Goal: Task Accomplishment & Management: Complete application form

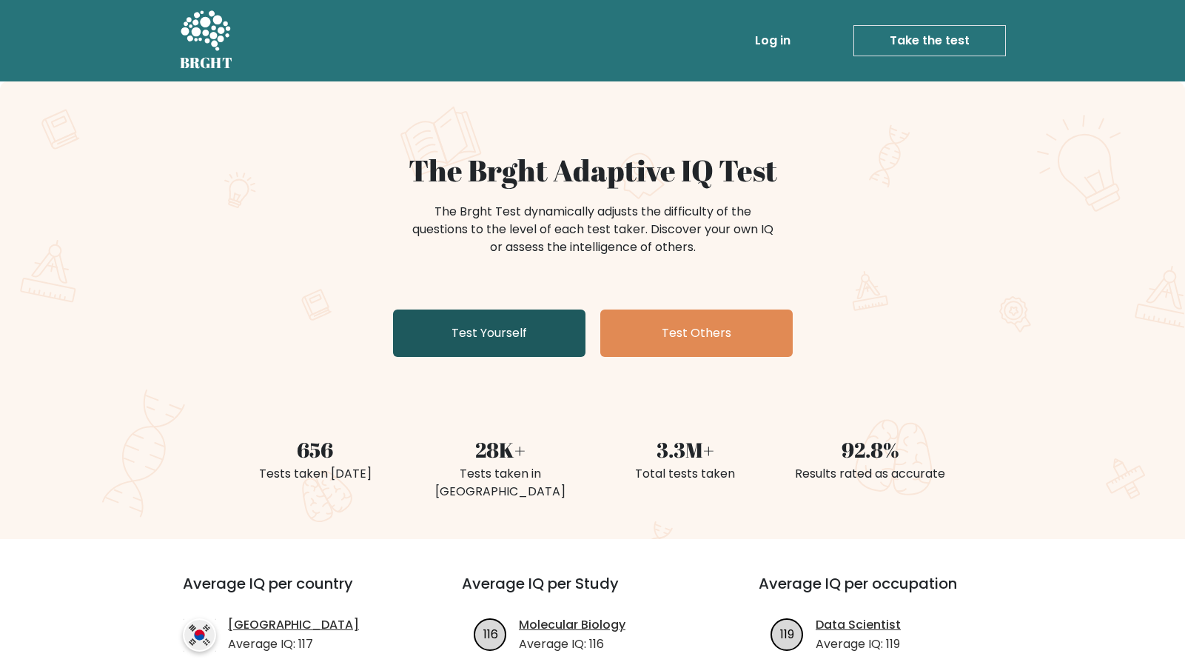
click at [521, 309] on link "Test Yourself" at bounding box center [489, 332] width 192 height 47
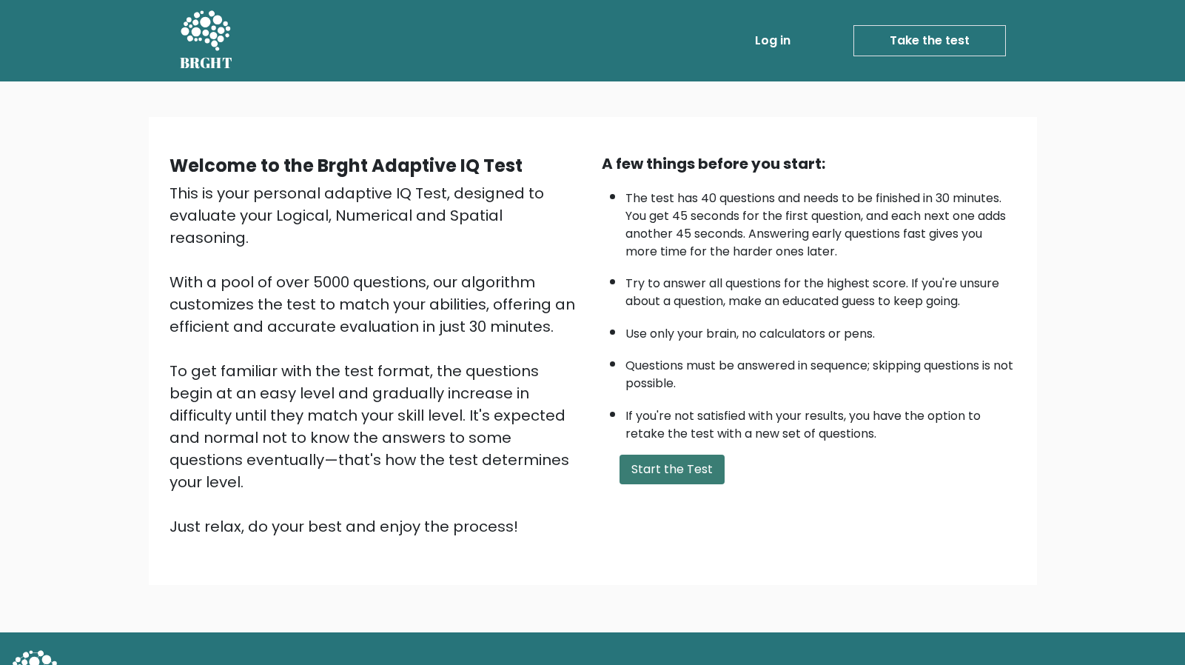
click at [660, 455] on button "Start the Test" at bounding box center [672, 470] width 105 height 30
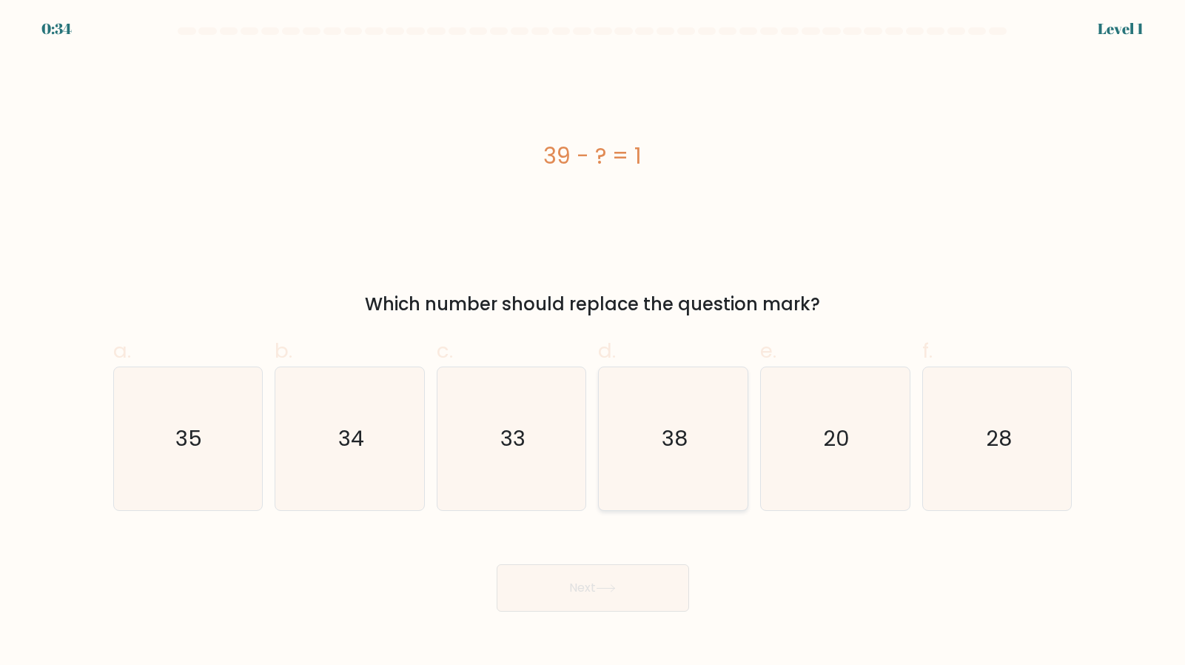
click at [680, 400] on icon "38" at bounding box center [673, 438] width 143 height 143
click at [594, 342] on input "d. 38" at bounding box center [593, 337] width 1 height 10
radio input "true"
click at [622, 564] on button "Next" at bounding box center [593, 587] width 192 height 47
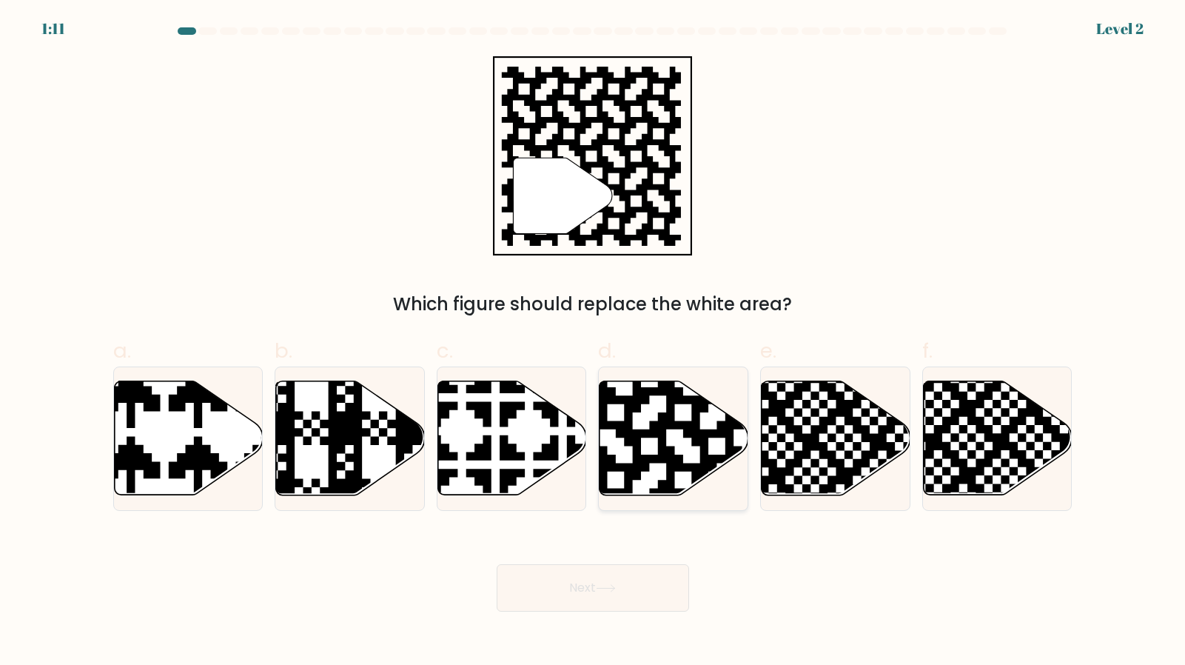
click at [654, 461] on icon at bounding box center [674, 438] width 149 height 114
click at [594, 342] on input "d." at bounding box center [593, 337] width 1 height 10
radio input "true"
click at [641, 564] on button "Next" at bounding box center [593, 587] width 192 height 47
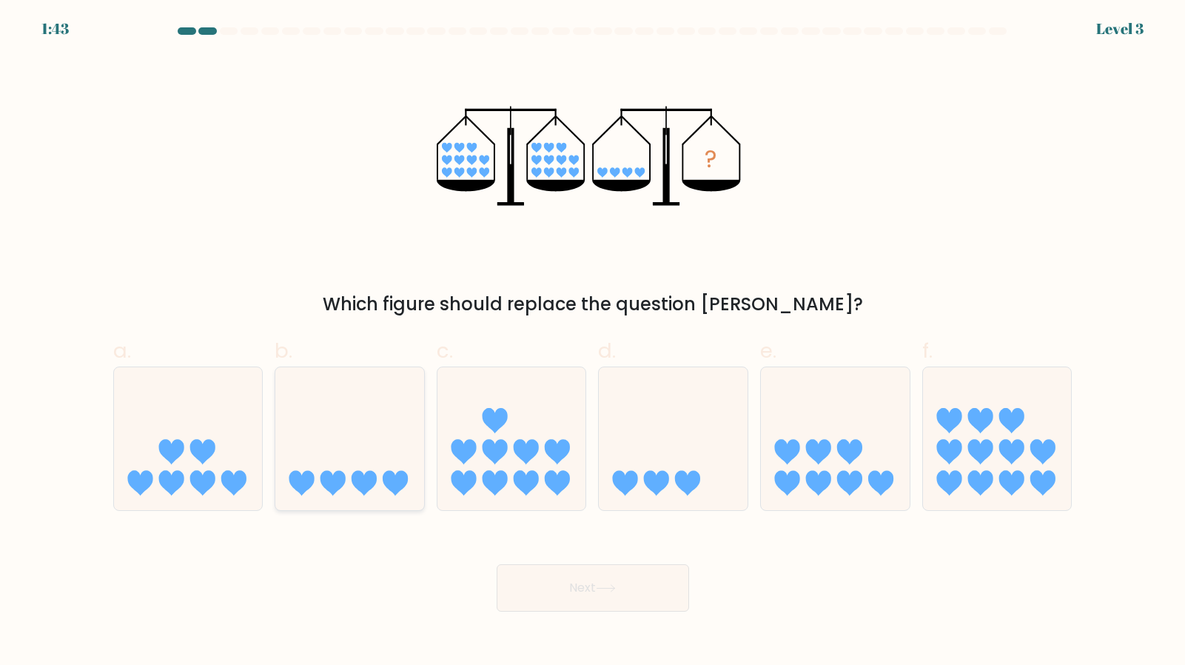
click at [346, 411] on icon at bounding box center [349, 438] width 149 height 123
click at [593, 342] on input "b." at bounding box center [593, 337] width 1 height 10
radio input "true"
click at [577, 564] on button "Next" at bounding box center [593, 587] width 192 height 47
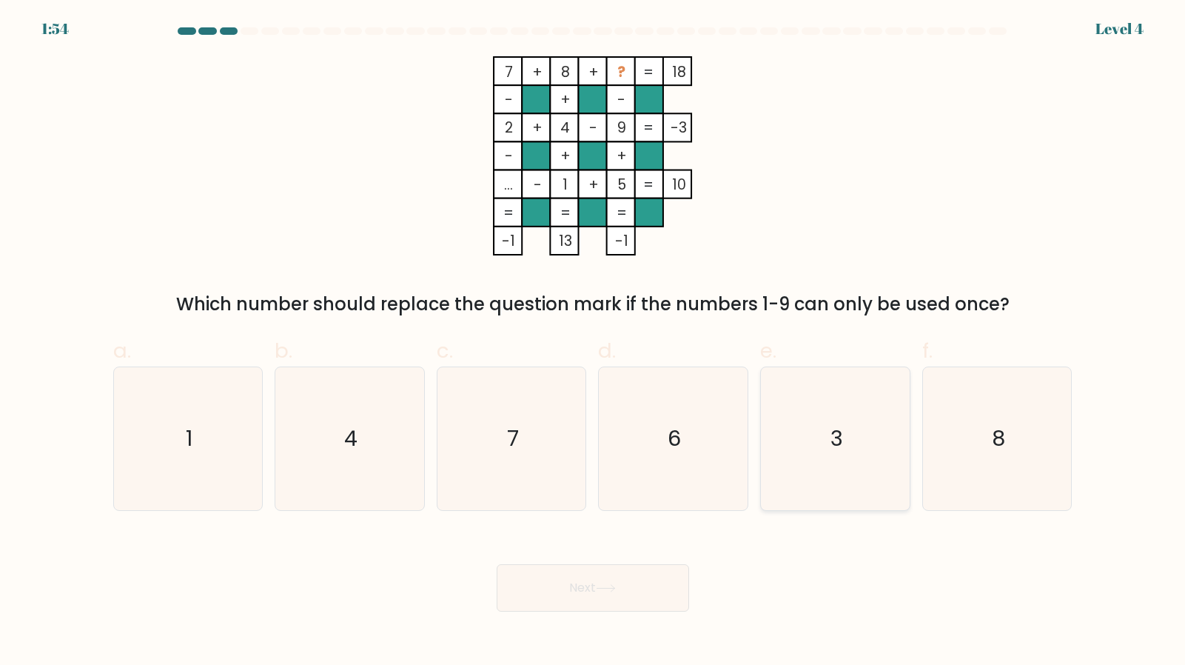
click at [799, 400] on icon "3" at bounding box center [835, 438] width 143 height 143
click at [594, 342] on input "e. 3" at bounding box center [593, 337] width 1 height 10
radio input "true"
click at [583, 580] on body "1:53 Level 4" at bounding box center [592, 332] width 1185 height 665
click at [592, 564] on button "Next" at bounding box center [593, 587] width 192 height 47
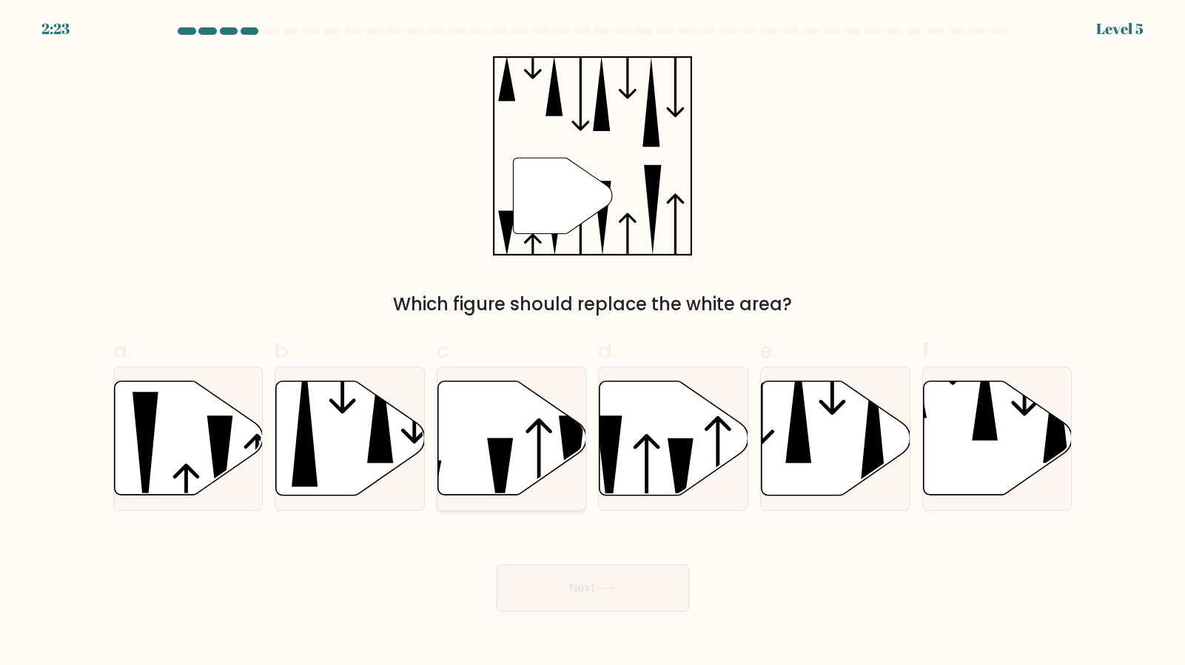
click at [549, 431] on icon at bounding box center [512, 438] width 149 height 114
click at [593, 342] on input "c." at bounding box center [593, 337] width 1 height 10
radio input "true"
click at [613, 585] on icon at bounding box center [606, 588] width 18 height 7
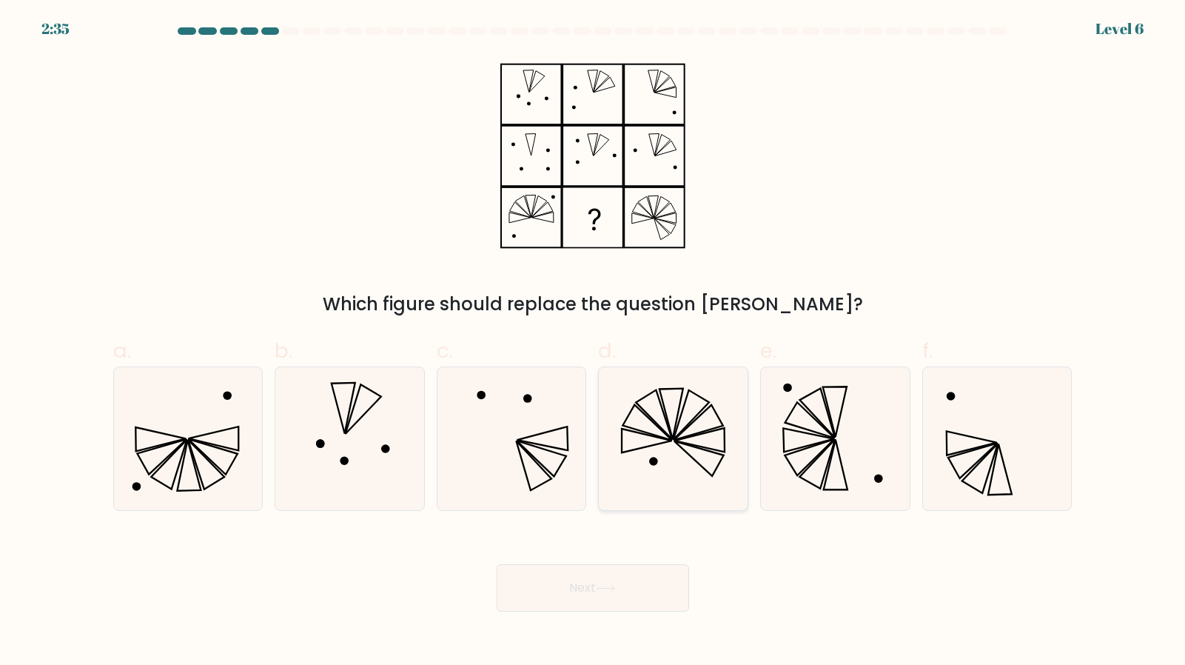
click at [689, 452] on icon at bounding box center [673, 438] width 143 height 143
click at [594, 342] on input "d." at bounding box center [593, 337] width 1 height 10
radio input "true"
click at [624, 564] on button "Next" at bounding box center [593, 587] width 192 height 47
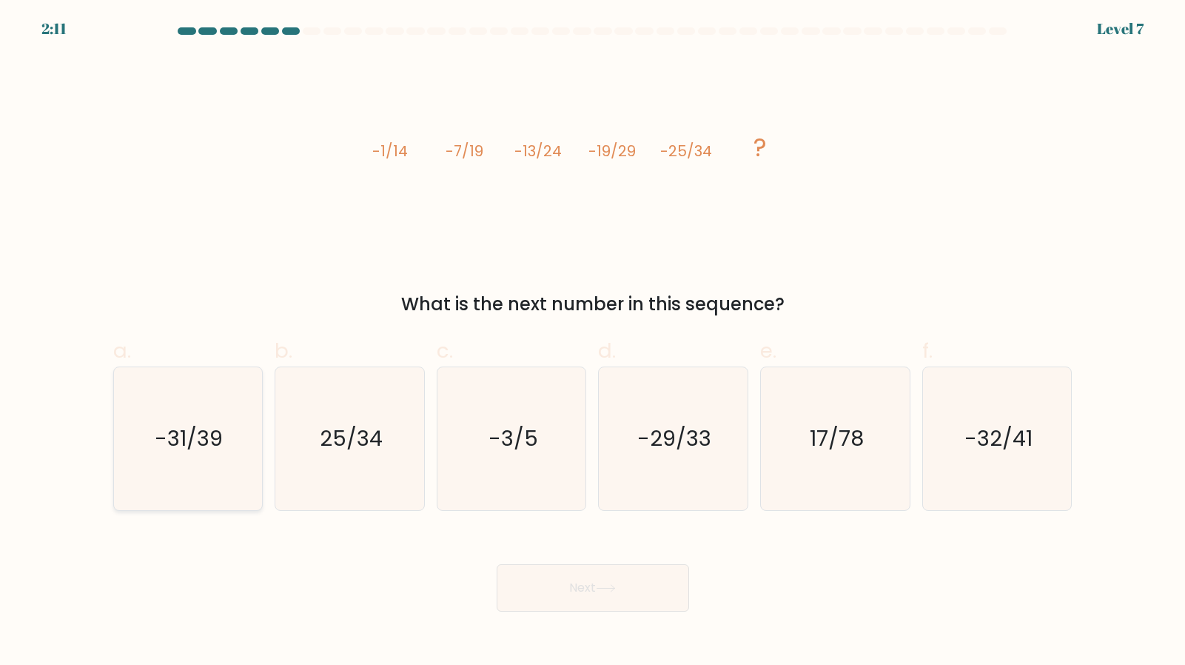
click at [172, 423] on text "-31/39" at bounding box center [189, 438] width 68 height 30
click at [593, 342] on input "a. -31/39" at bounding box center [593, 337] width 1 height 10
radio input "true"
click at [651, 566] on button "Next" at bounding box center [593, 587] width 192 height 47
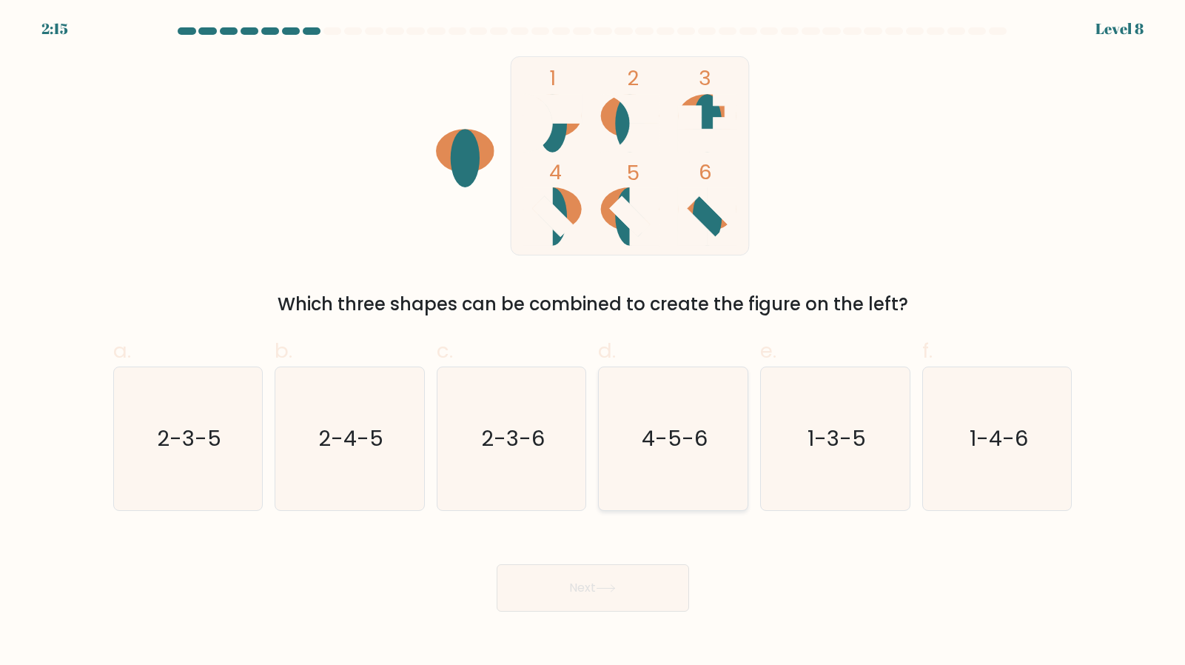
click at [679, 468] on icon "4-5-6" at bounding box center [673, 438] width 143 height 143
click at [594, 342] on input "d. 4-5-6" at bounding box center [593, 337] width 1 height 10
radio input "true"
click at [646, 564] on button "Next" at bounding box center [593, 587] width 192 height 47
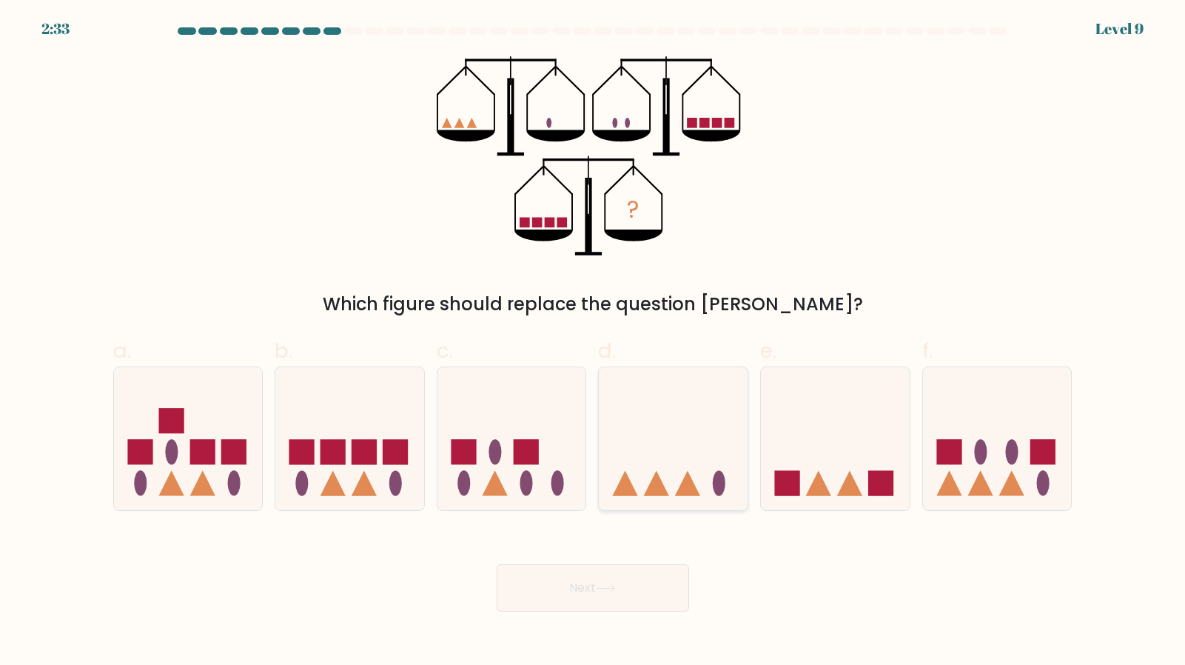
click at [693, 428] on icon at bounding box center [673, 438] width 149 height 123
click at [594, 342] on input "d." at bounding box center [593, 337] width 1 height 10
radio input "true"
click at [655, 564] on button "Next" at bounding box center [593, 587] width 192 height 47
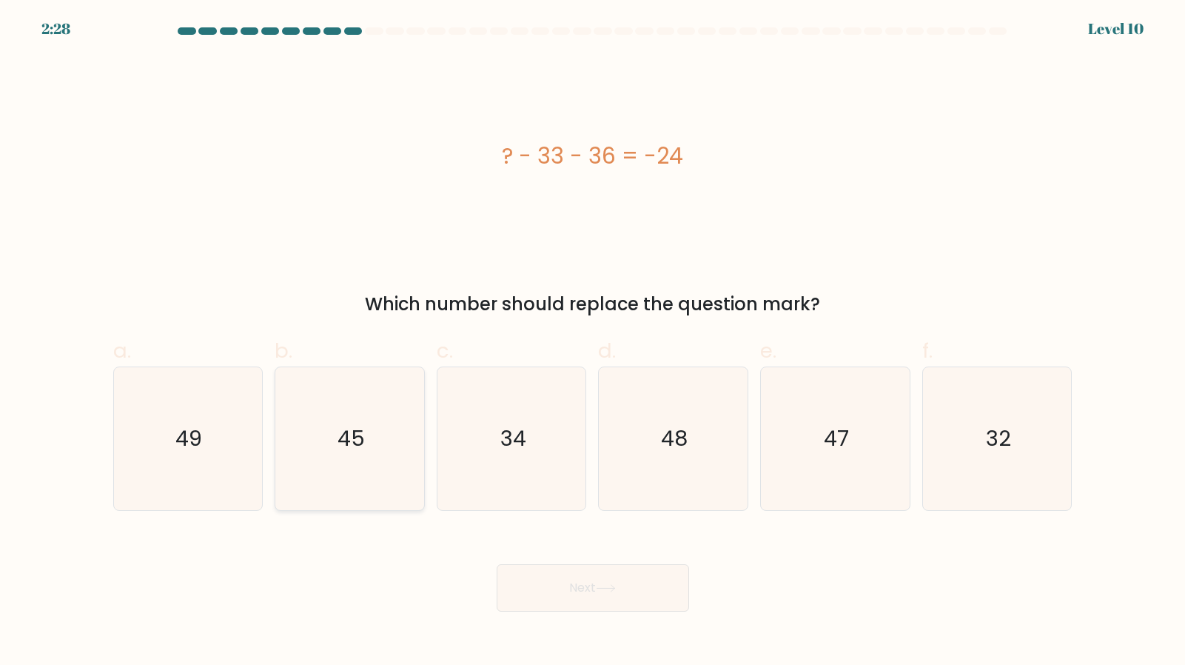
click at [349, 428] on text "45" at bounding box center [351, 438] width 27 height 30
click at [593, 342] on input "b. 45" at bounding box center [593, 337] width 1 height 10
radio input "true"
click at [780, 482] on icon "47" at bounding box center [835, 438] width 143 height 143
click at [594, 342] on input "e. 47" at bounding box center [593, 337] width 1 height 10
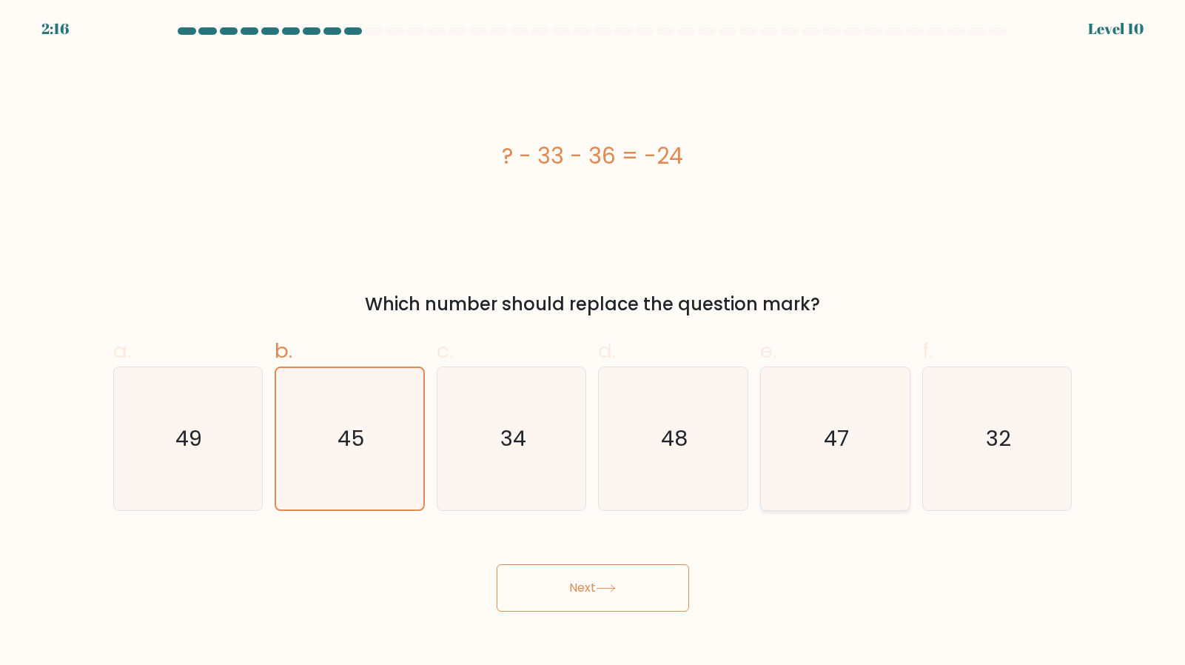
radio input "true"
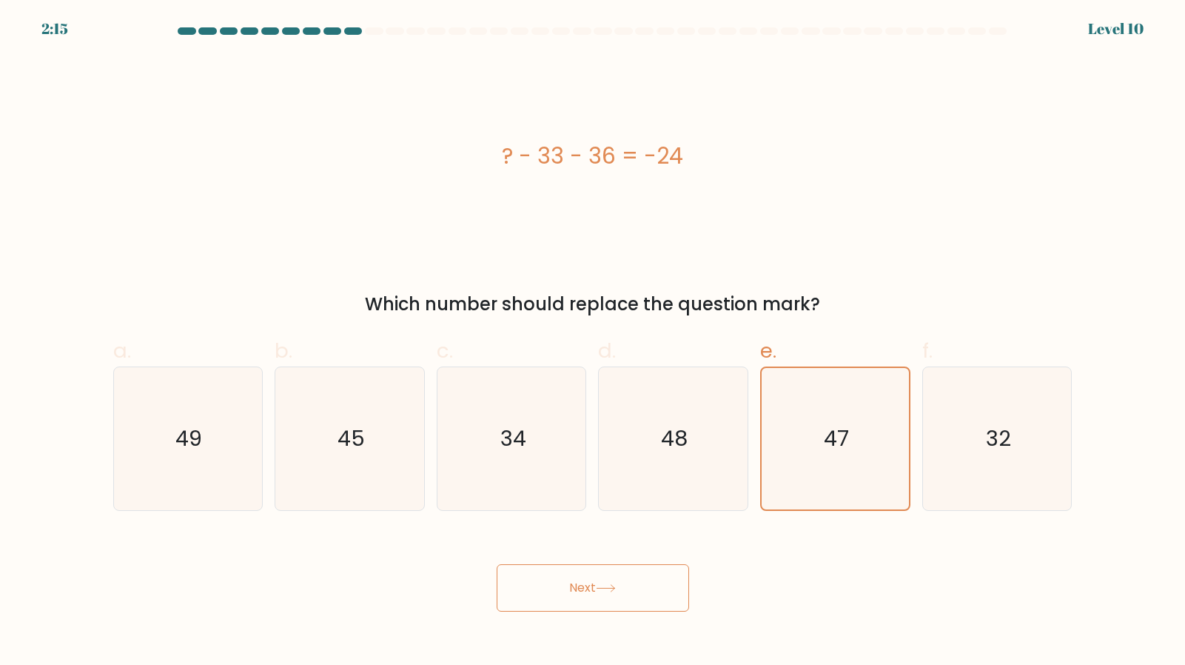
click at [643, 565] on button "Next" at bounding box center [593, 587] width 192 height 47
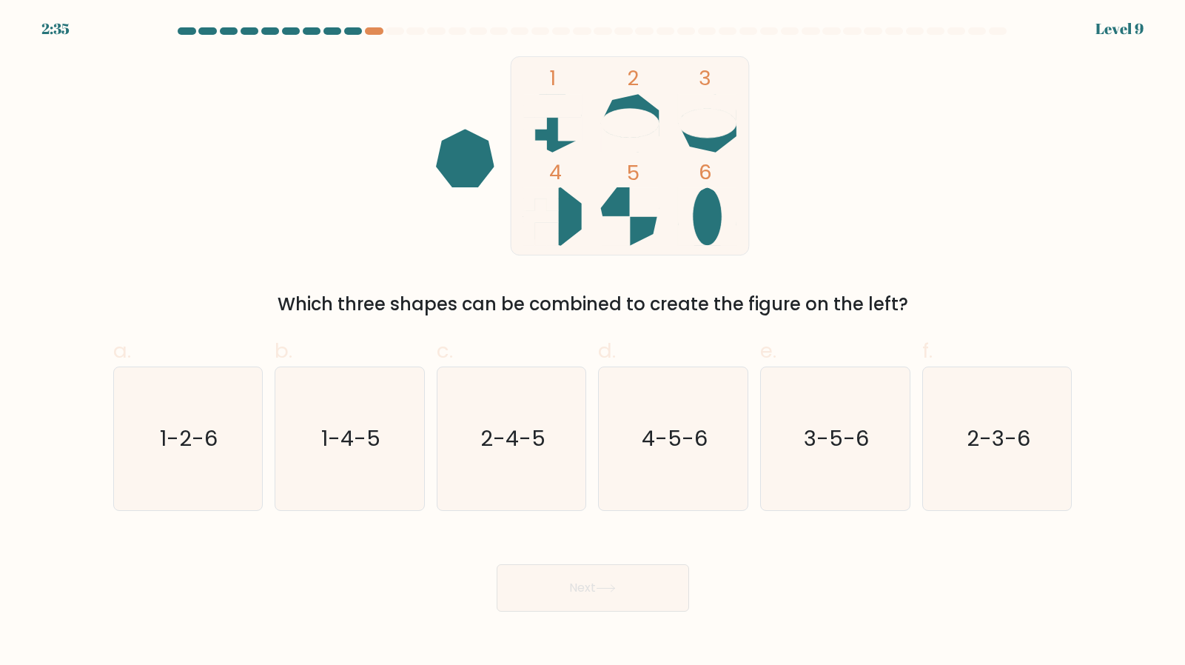
click at [553, 144] on icon at bounding box center [552, 123] width 58 height 58
click at [523, 449] on icon "2-4-5" at bounding box center [511, 438] width 143 height 143
click at [593, 342] on input "c. 2-4-5" at bounding box center [593, 337] width 1 height 10
radio input "true"
click at [607, 584] on icon at bounding box center [606, 588] width 20 height 8
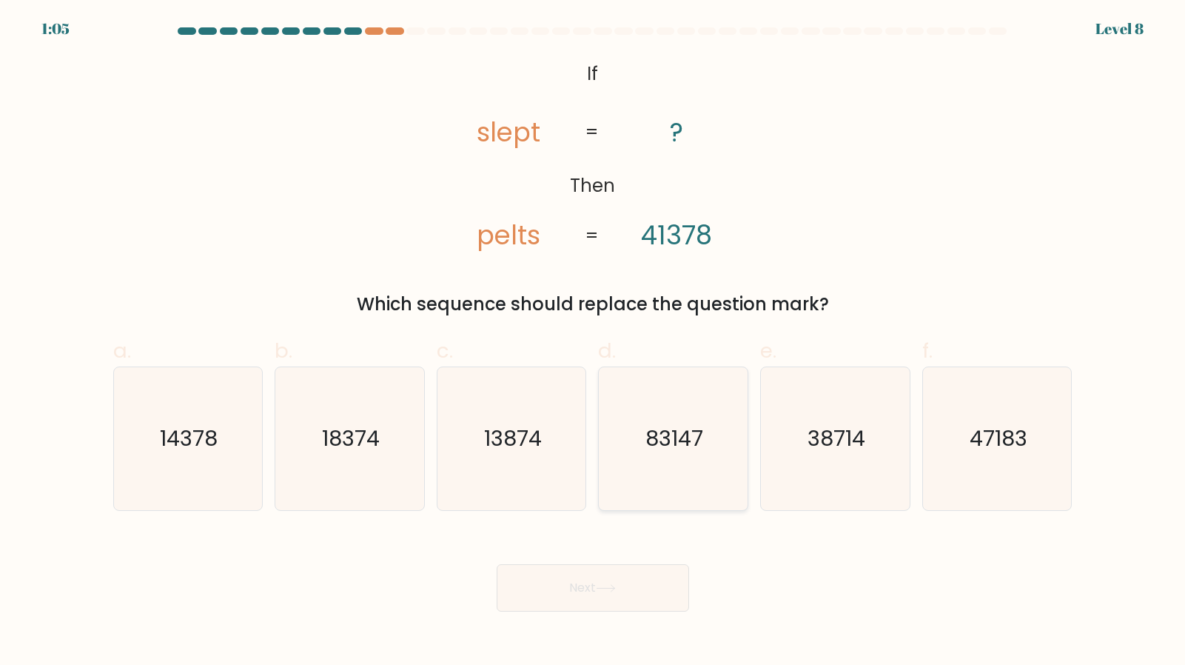
click at [663, 449] on icon "83147" at bounding box center [673, 438] width 143 height 143
click at [594, 342] on input "d. 83147" at bounding box center [593, 337] width 1 height 10
radio input "true"
click at [650, 564] on button "Next" at bounding box center [593, 587] width 192 height 47
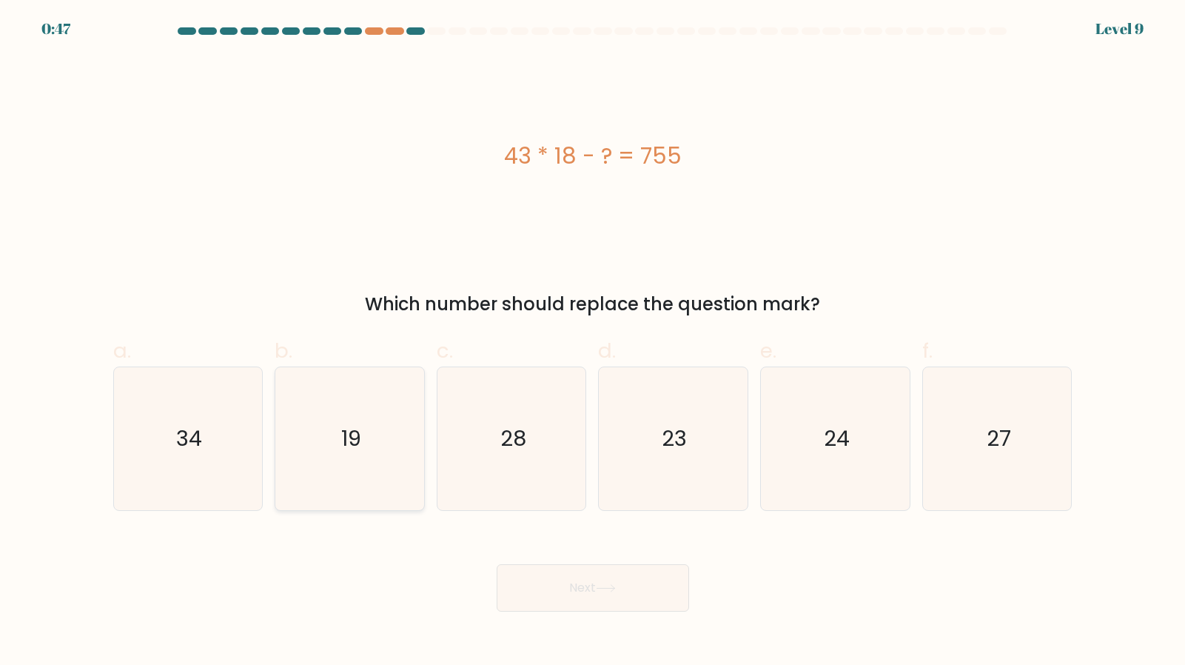
drag, startPoint x: 354, startPoint y: 415, endPoint x: 358, endPoint y: 422, distance: 8.6
click at [354, 423] on text "19" at bounding box center [351, 438] width 20 height 30
click at [593, 342] on input "b. 19" at bounding box center [593, 337] width 1 height 10
radio input "true"
click at [567, 564] on button "Next" at bounding box center [593, 587] width 192 height 47
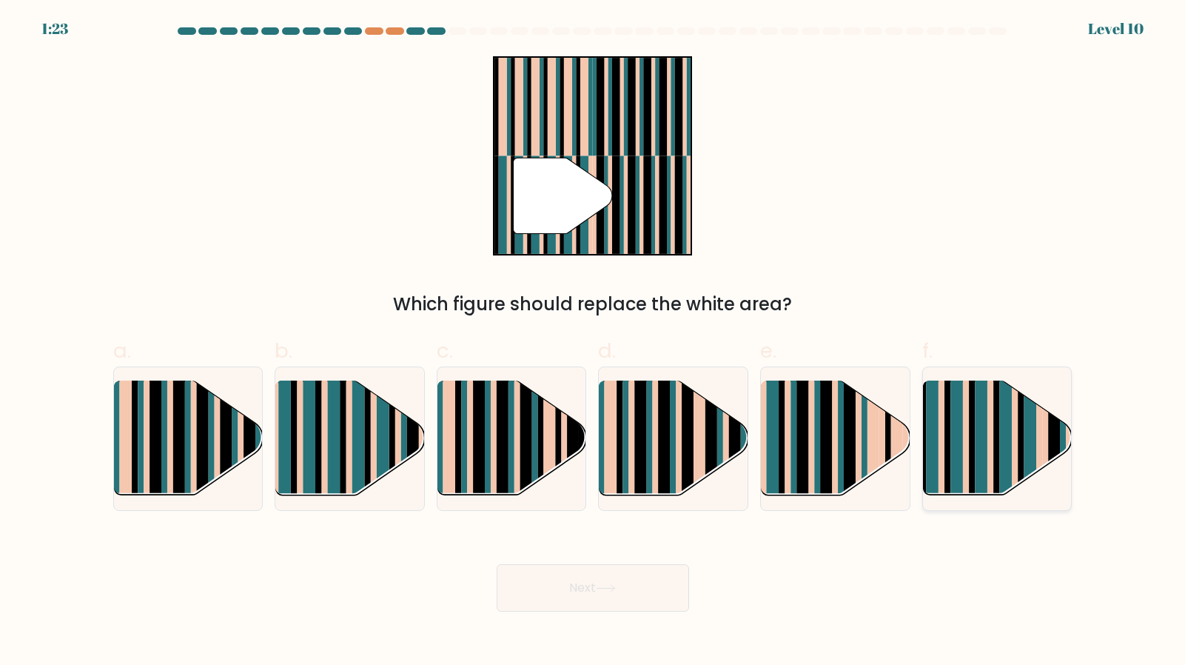
click at [959, 433] on rect at bounding box center [957, 451] width 13 height 147
click at [594, 342] on input "f." at bounding box center [593, 337] width 1 height 10
radio input "true"
click at [606, 584] on icon at bounding box center [606, 588] width 20 height 8
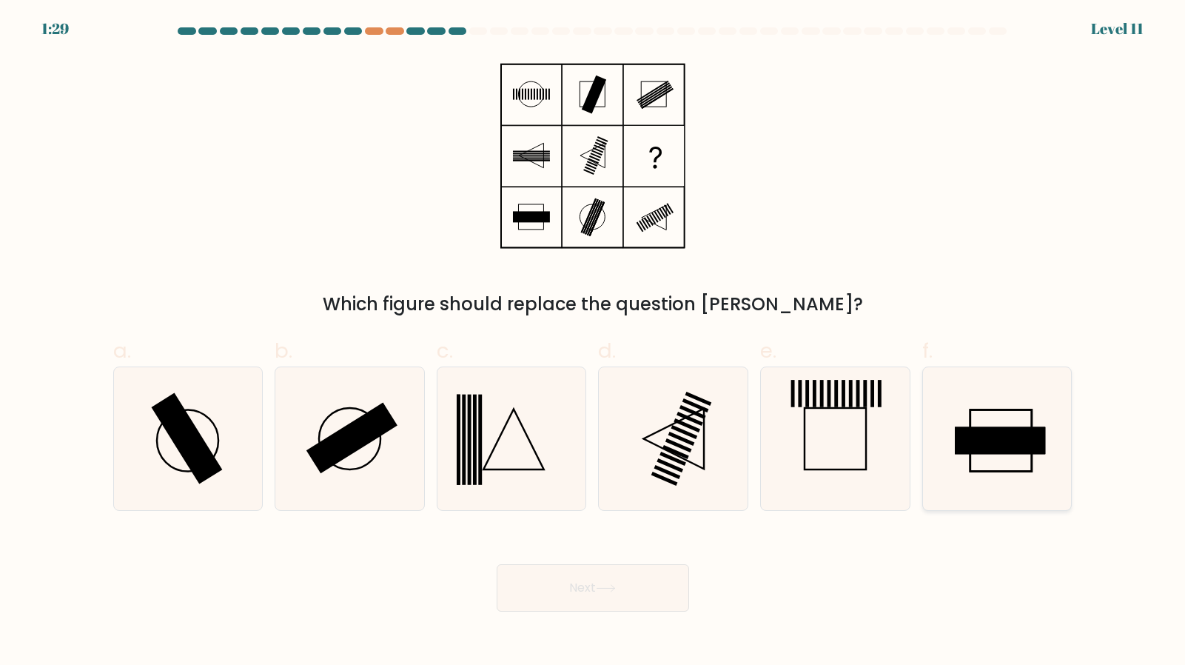
click at [961, 402] on icon at bounding box center [997, 438] width 143 height 143
click at [594, 342] on input "f." at bounding box center [593, 337] width 1 height 10
radio input "true"
click at [648, 564] on button "Next" at bounding box center [593, 587] width 192 height 47
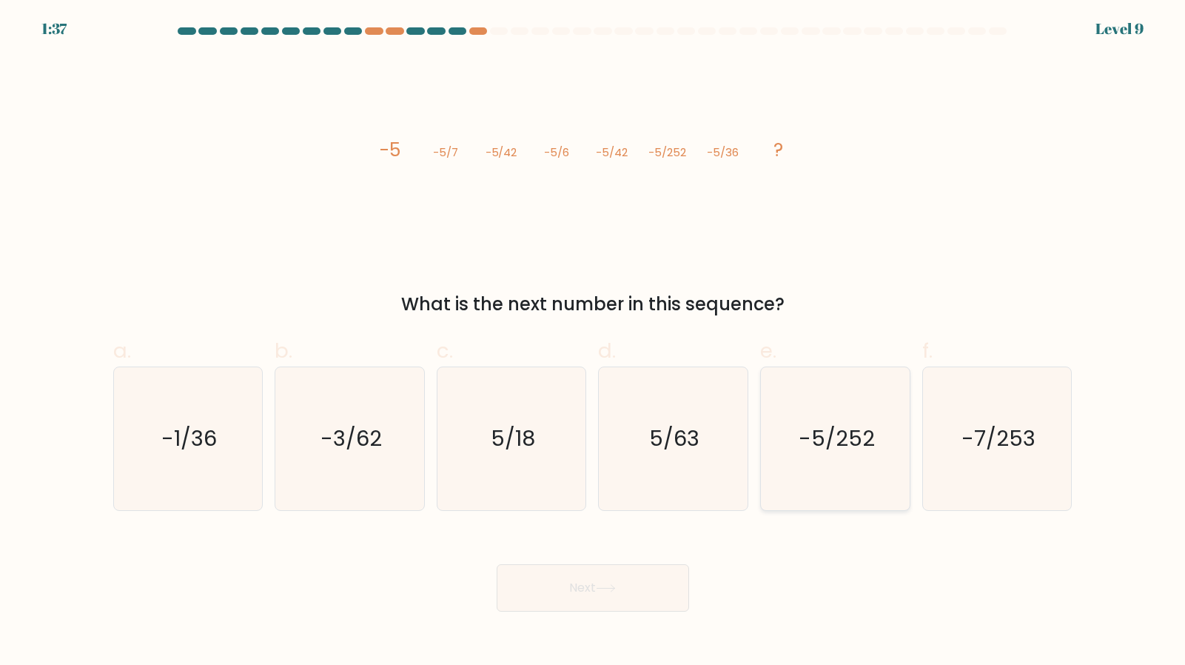
click at [851, 430] on text "-5/252" at bounding box center [837, 438] width 76 height 30
click at [594, 342] on input "e. -5/252" at bounding box center [593, 337] width 1 height 10
radio input "true"
click at [674, 572] on button "Next" at bounding box center [593, 587] width 192 height 47
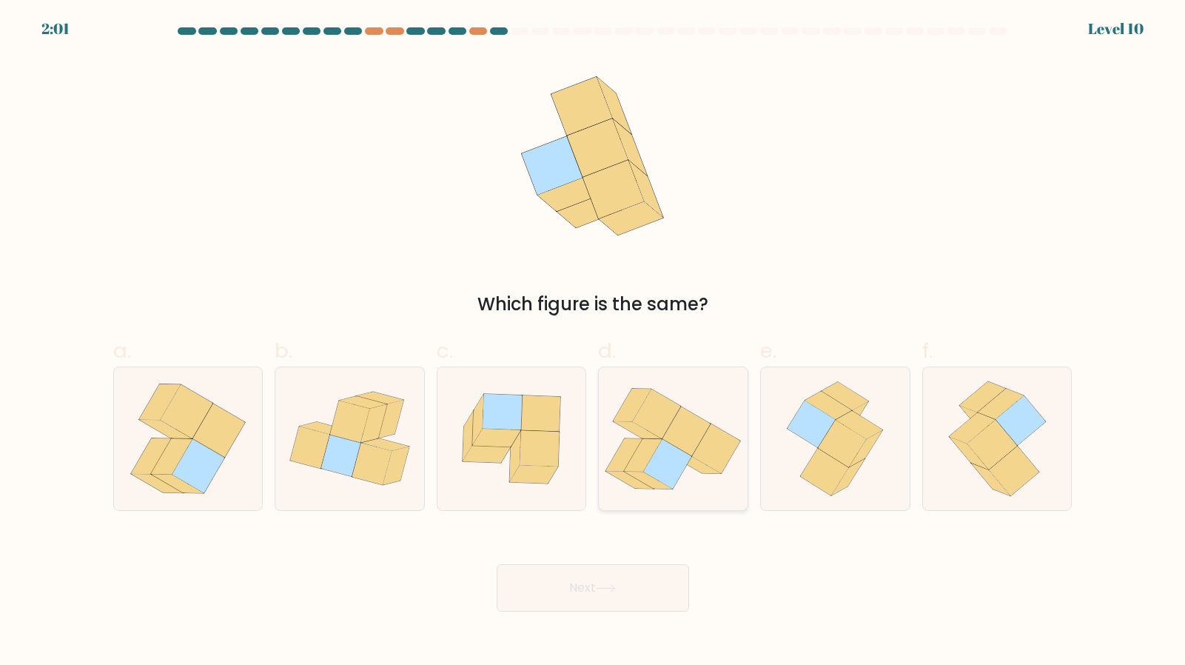
click at [723, 379] on icon at bounding box center [673, 438] width 149 height 131
click at [594, 342] on input "d." at bounding box center [593, 337] width 1 height 10
radio input "true"
click at [657, 564] on button "Next" at bounding box center [593, 587] width 192 height 47
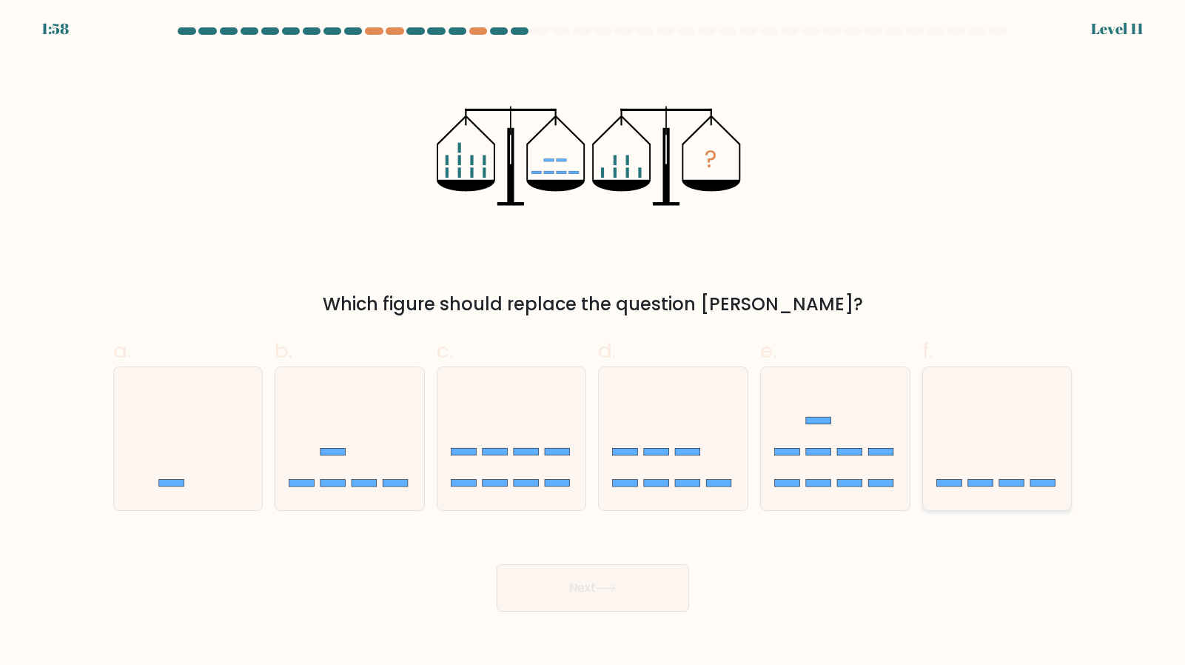
click at [948, 480] on rect at bounding box center [949, 483] width 25 height 7
click at [594, 342] on input "f." at bounding box center [593, 337] width 1 height 10
radio input "true"
click at [644, 564] on button "Next" at bounding box center [593, 587] width 192 height 47
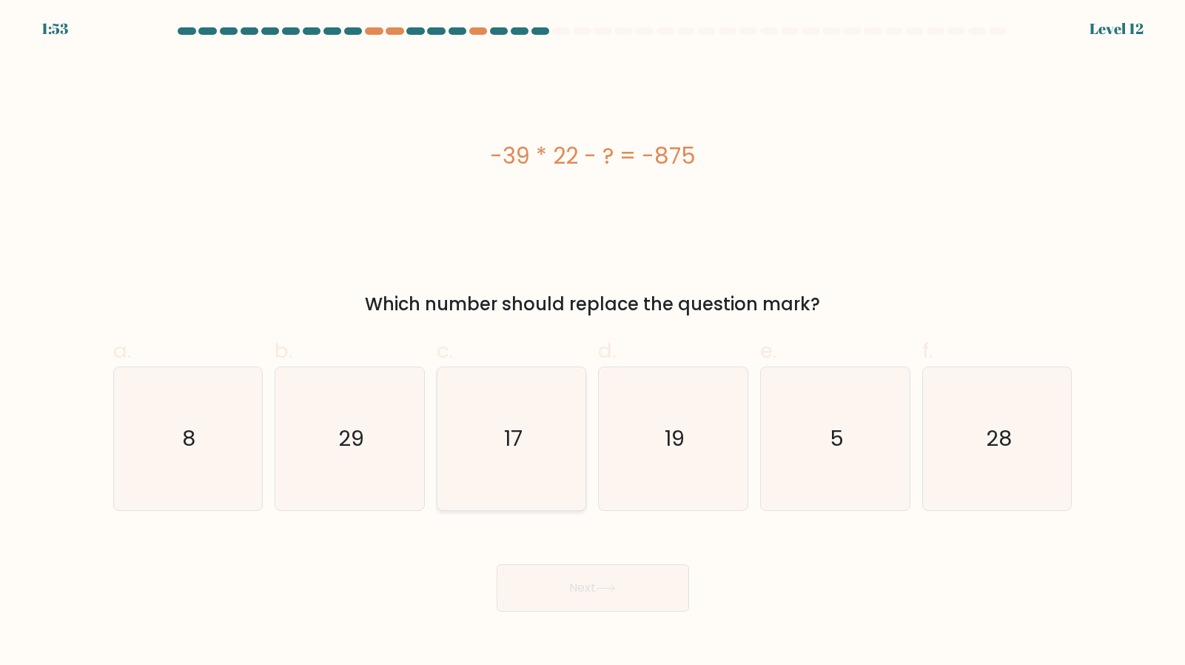
click at [489, 416] on icon "17" at bounding box center [511, 438] width 143 height 143
click at [593, 342] on input "c. 17" at bounding box center [593, 337] width 1 height 10
radio input "true"
click at [597, 564] on button "Next" at bounding box center [593, 587] width 192 height 47
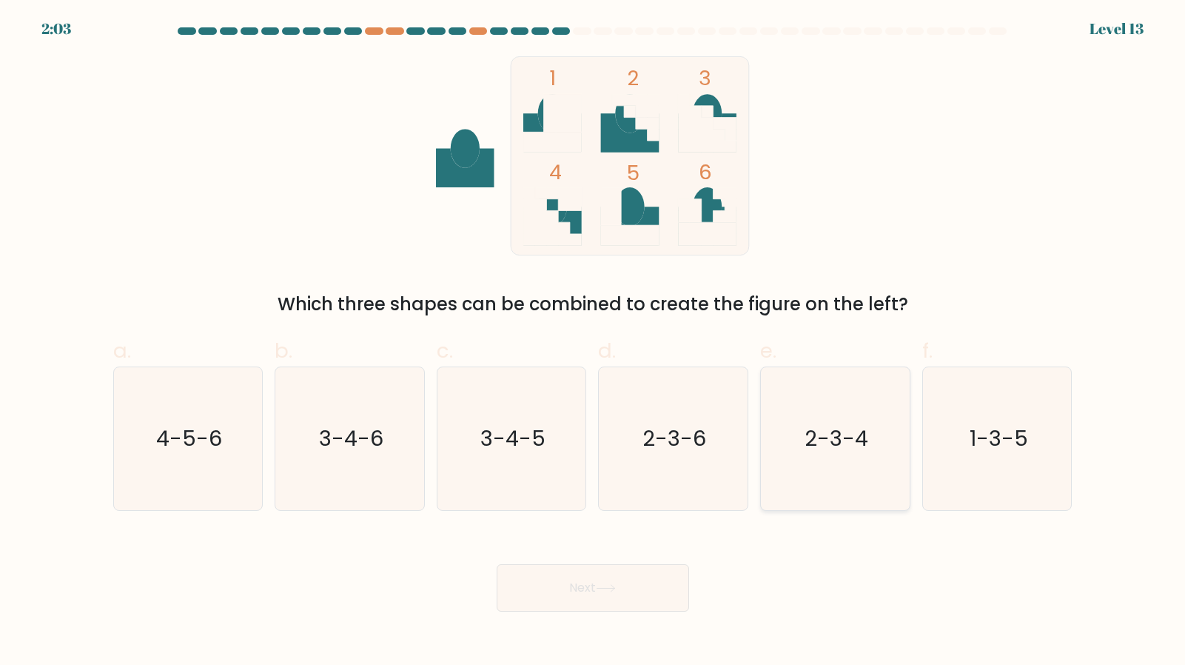
click at [824, 386] on icon "2-3-4" at bounding box center [835, 438] width 143 height 143
click at [594, 342] on input "e. 2-3-4" at bounding box center [593, 337] width 1 height 10
radio input "true"
click at [628, 564] on button "Next" at bounding box center [593, 587] width 192 height 47
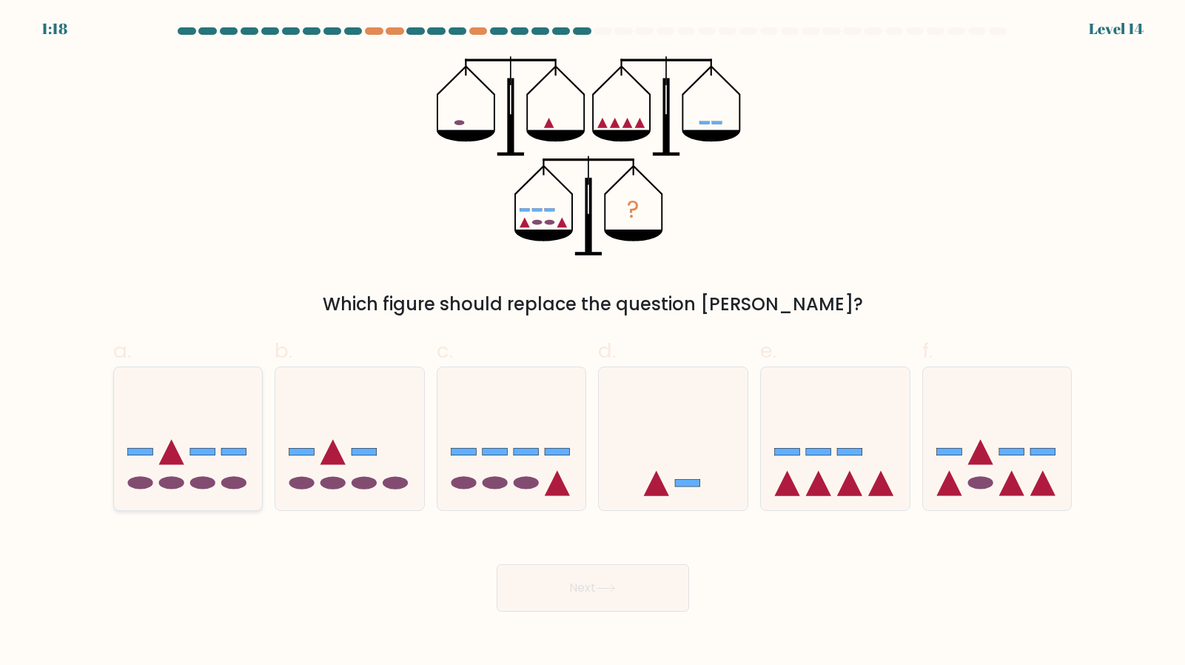
click at [215, 480] on icon at bounding box center [188, 438] width 149 height 123
click at [593, 342] on input "a." at bounding box center [593, 337] width 1 height 10
radio input "true"
click at [857, 455] on icon at bounding box center [835, 438] width 149 height 123
click at [594, 342] on input "e." at bounding box center [593, 337] width 1 height 10
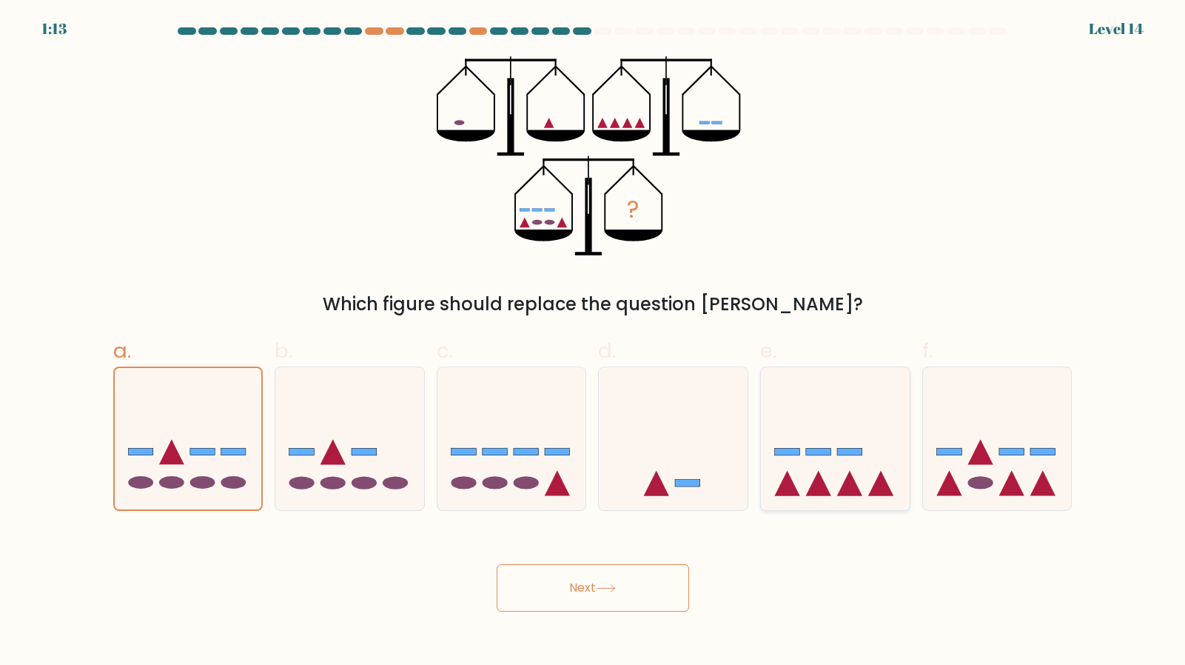
radio input "true"
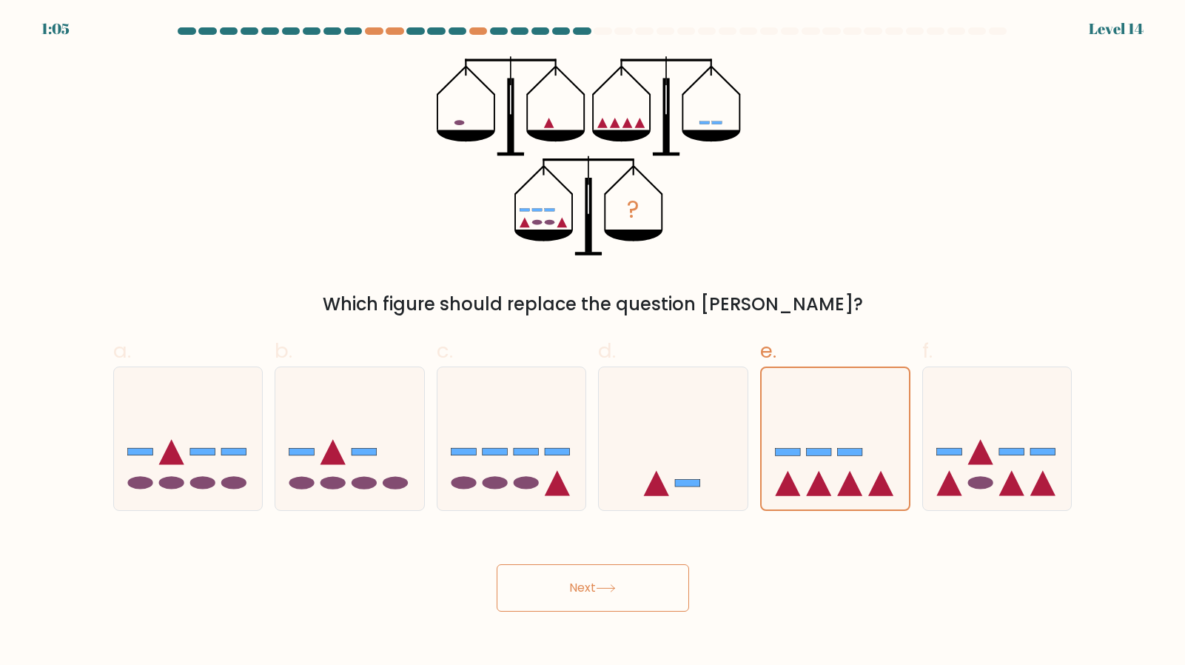
click at [655, 564] on button "Next" at bounding box center [593, 587] width 192 height 47
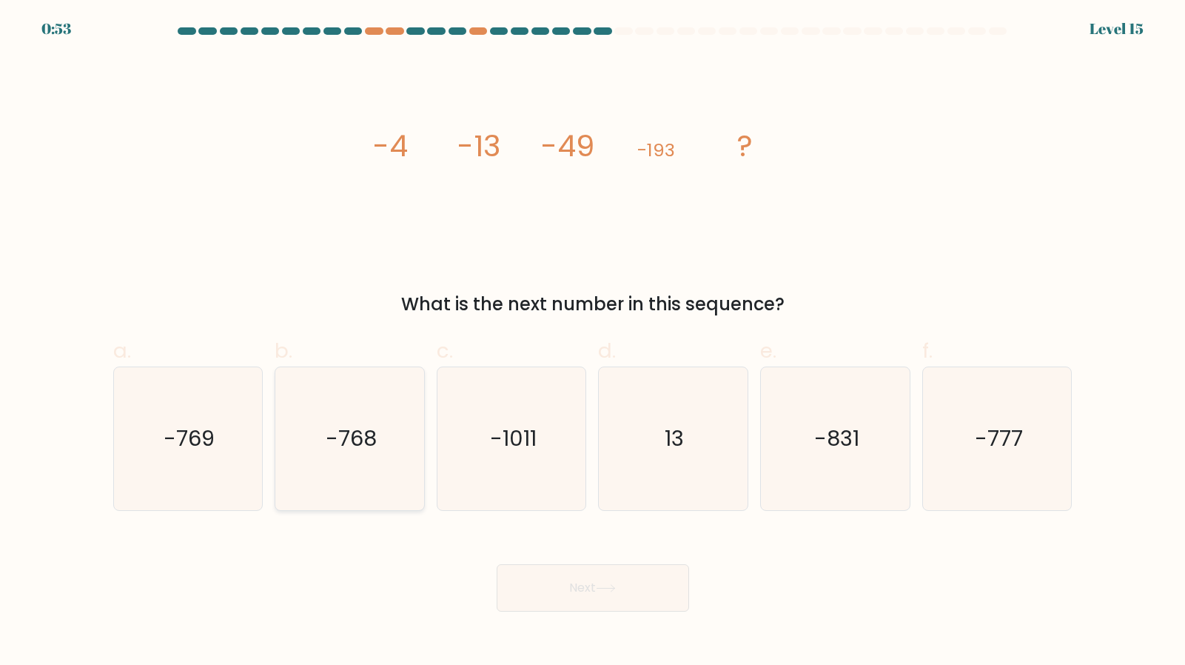
click at [326, 449] on icon "-768" at bounding box center [349, 438] width 143 height 143
click at [593, 342] on input "b. -768" at bounding box center [593, 337] width 1 height 10
radio input "true"
click at [236, 445] on icon "-769" at bounding box center [187, 438] width 143 height 143
click at [593, 342] on input "a. -769" at bounding box center [593, 337] width 1 height 10
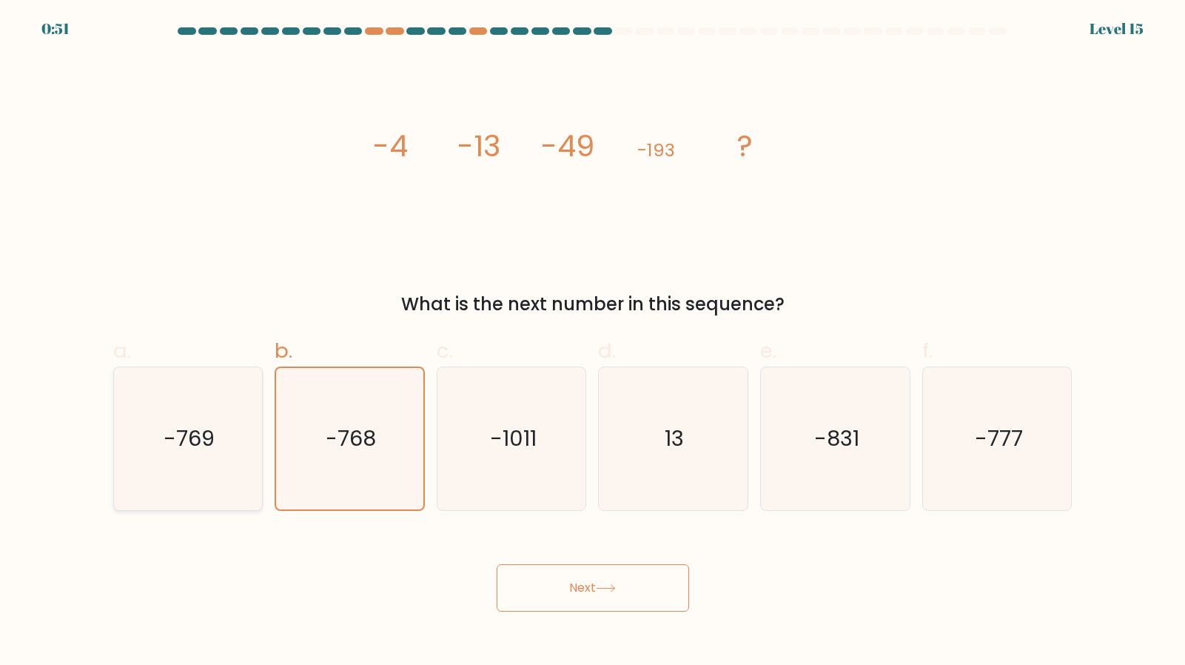
radio input "true"
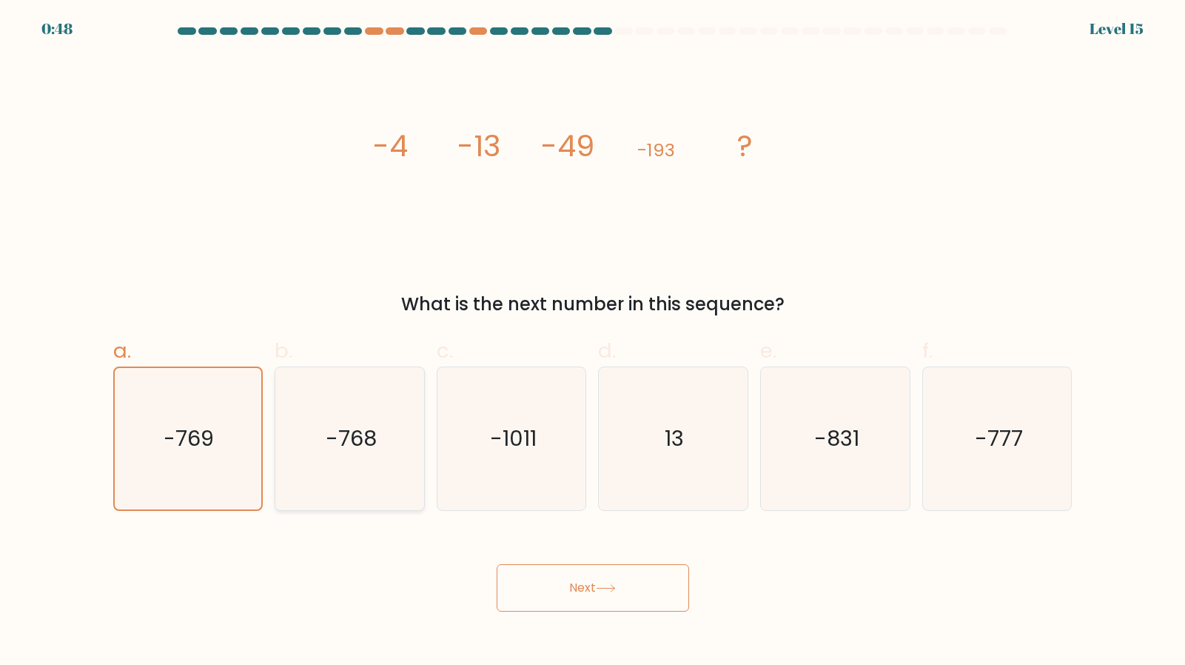
click at [307, 442] on icon "-768" at bounding box center [349, 438] width 143 height 143
click at [593, 342] on input "b. -768" at bounding box center [593, 337] width 1 height 10
radio input "true"
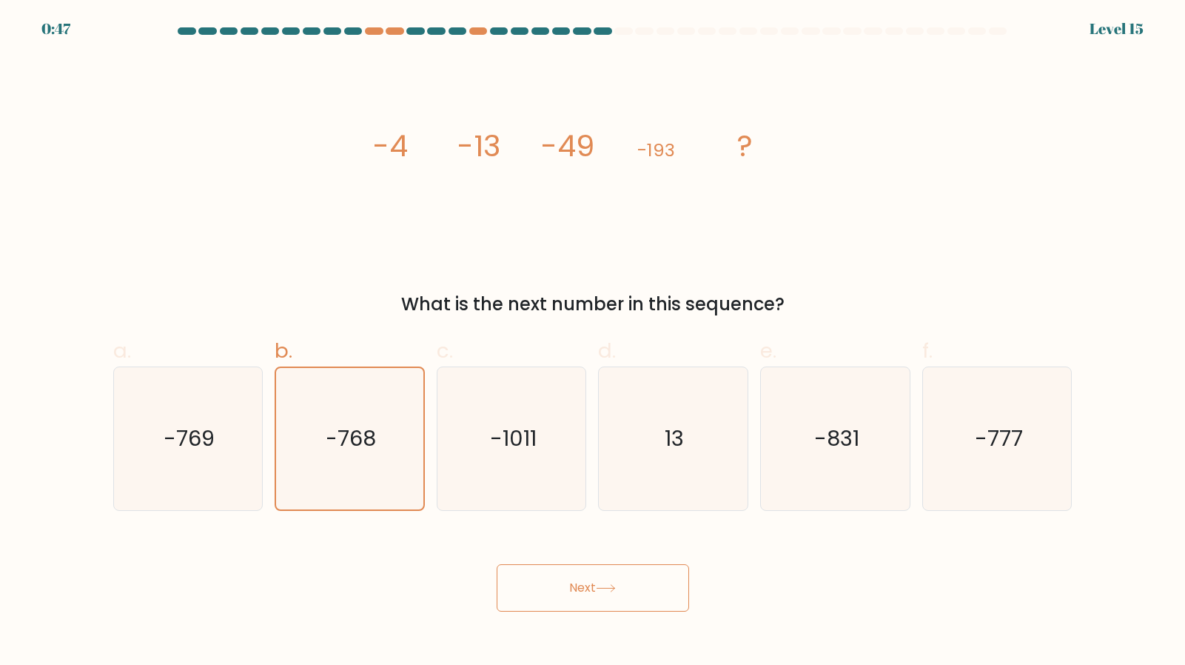
click at [568, 565] on button "Next" at bounding box center [593, 587] width 192 height 47
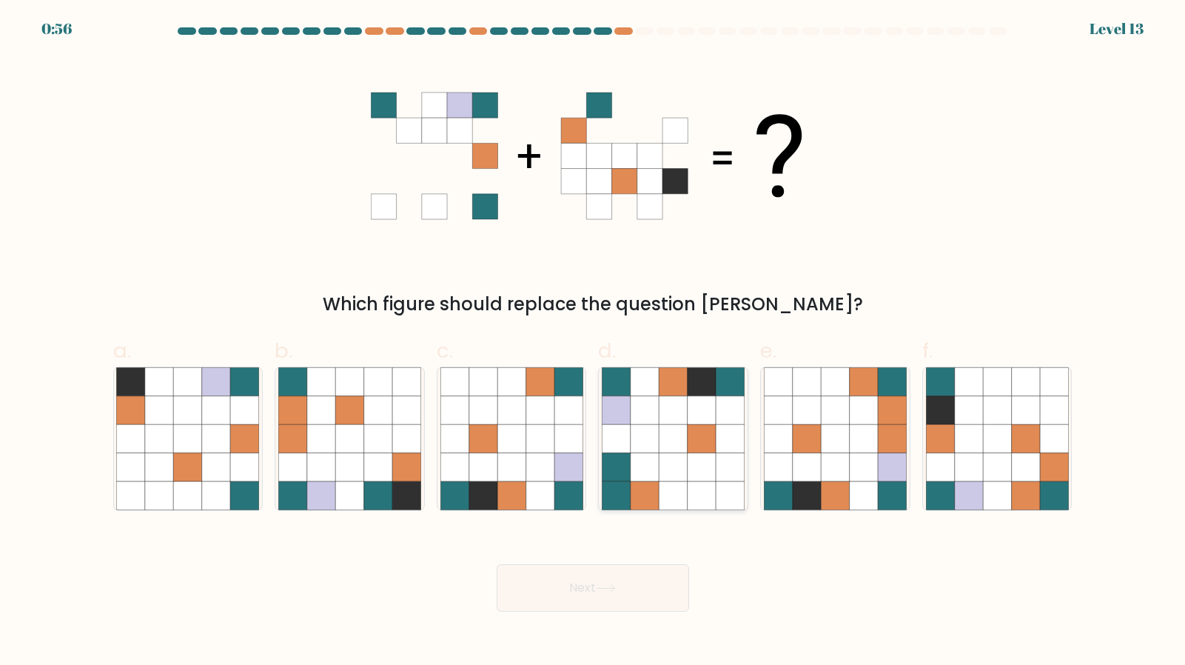
click at [702, 452] on icon at bounding box center [702, 466] width 28 height 28
click at [594, 342] on input "d." at bounding box center [593, 337] width 1 height 10
radio input "true"
click at [621, 568] on button "Next" at bounding box center [593, 587] width 192 height 47
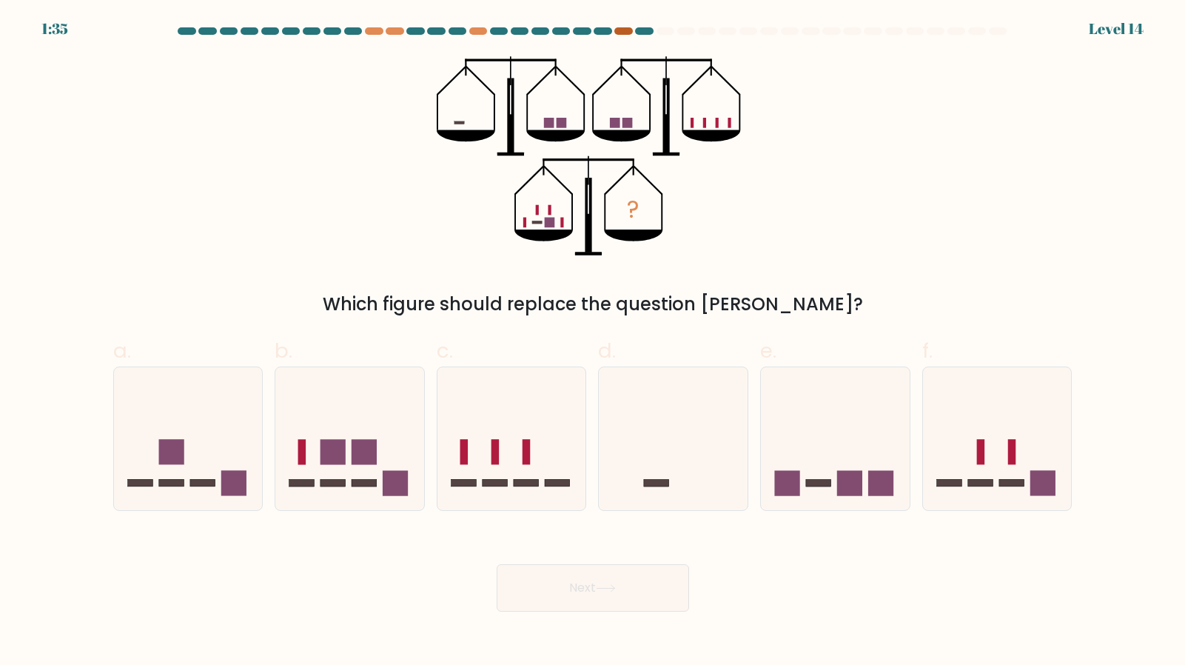
click at [626, 32] on div at bounding box center [623, 30] width 18 height 7
click at [820, 480] on rect at bounding box center [818, 483] width 25 height 7
click at [594, 342] on input "e." at bounding box center [593, 337] width 1 height 10
radio input "true"
click at [634, 567] on button "Next" at bounding box center [593, 587] width 192 height 47
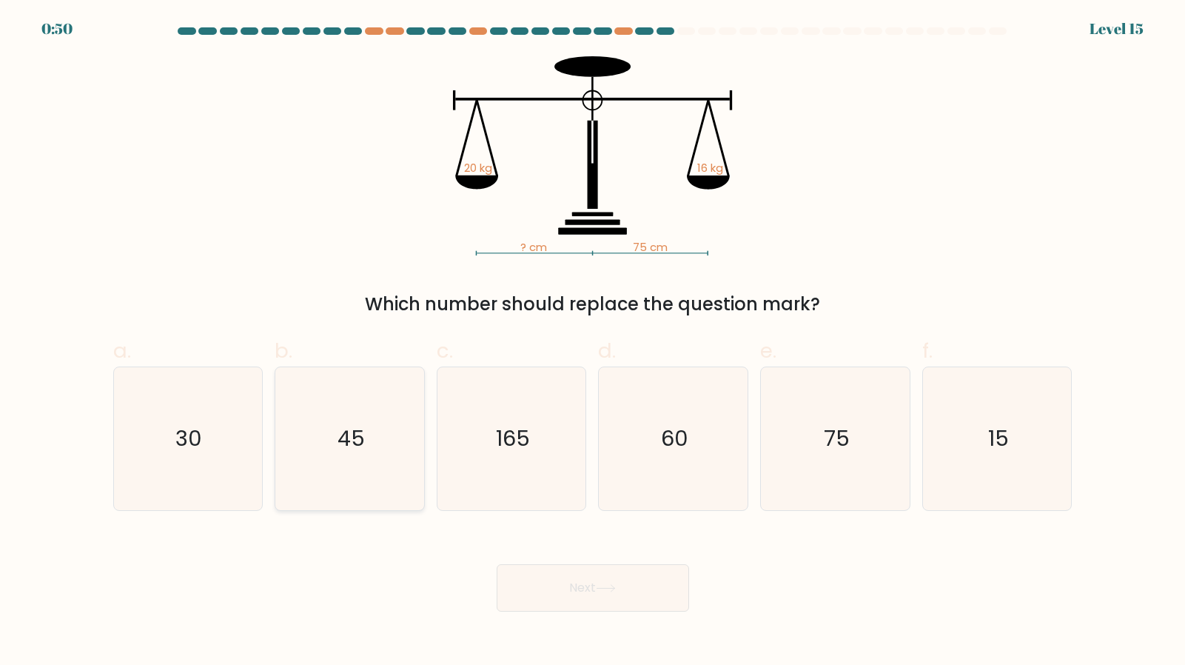
click at [379, 416] on icon "45" at bounding box center [349, 438] width 143 height 143
click at [593, 342] on input "b. 45" at bounding box center [593, 337] width 1 height 10
radio input "true"
click at [564, 564] on button "Next" at bounding box center [593, 587] width 192 height 47
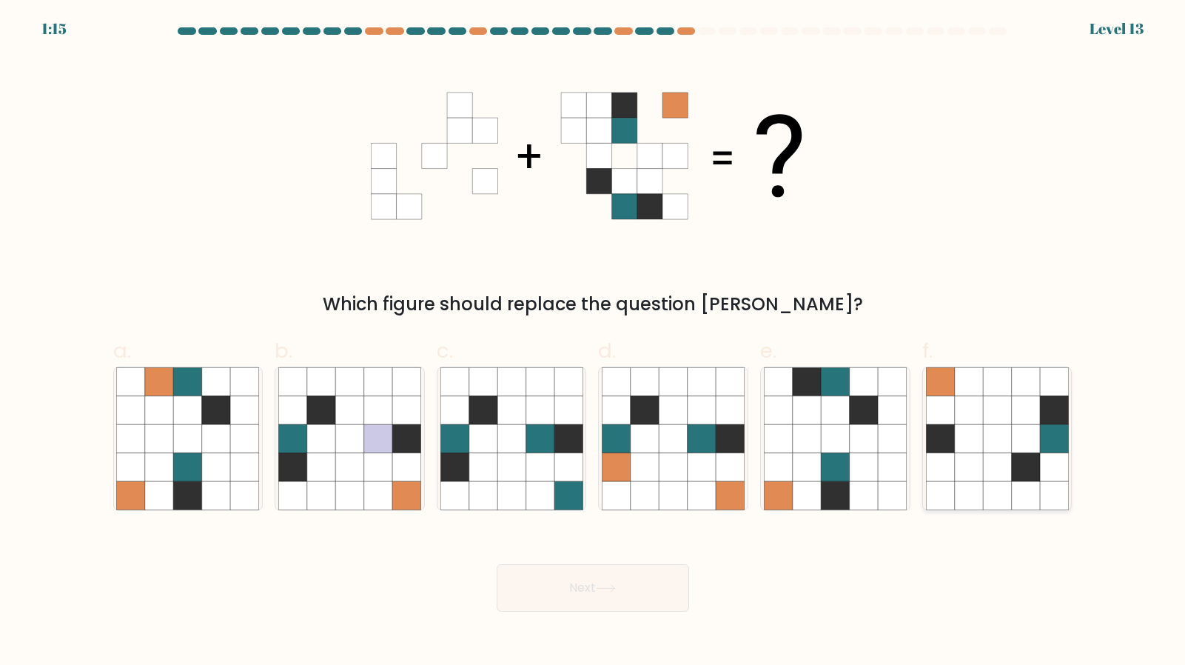
click at [942, 424] on icon at bounding box center [940, 438] width 28 height 28
click at [594, 342] on input "f." at bounding box center [593, 337] width 1 height 10
radio input "true"
click at [665, 564] on button "Next" at bounding box center [593, 587] width 192 height 47
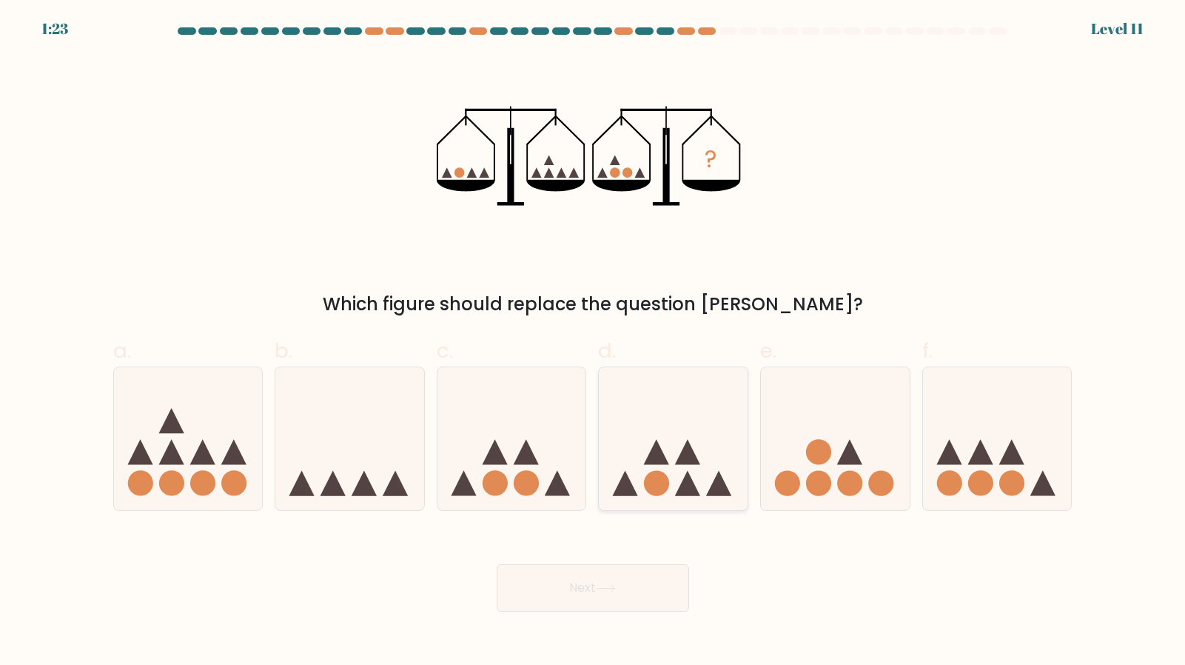
click at [653, 471] on circle at bounding box center [656, 483] width 25 height 25
click at [594, 342] on input "d." at bounding box center [593, 337] width 1 height 10
radio input "true"
click at [627, 573] on button "Next" at bounding box center [593, 587] width 192 height 47
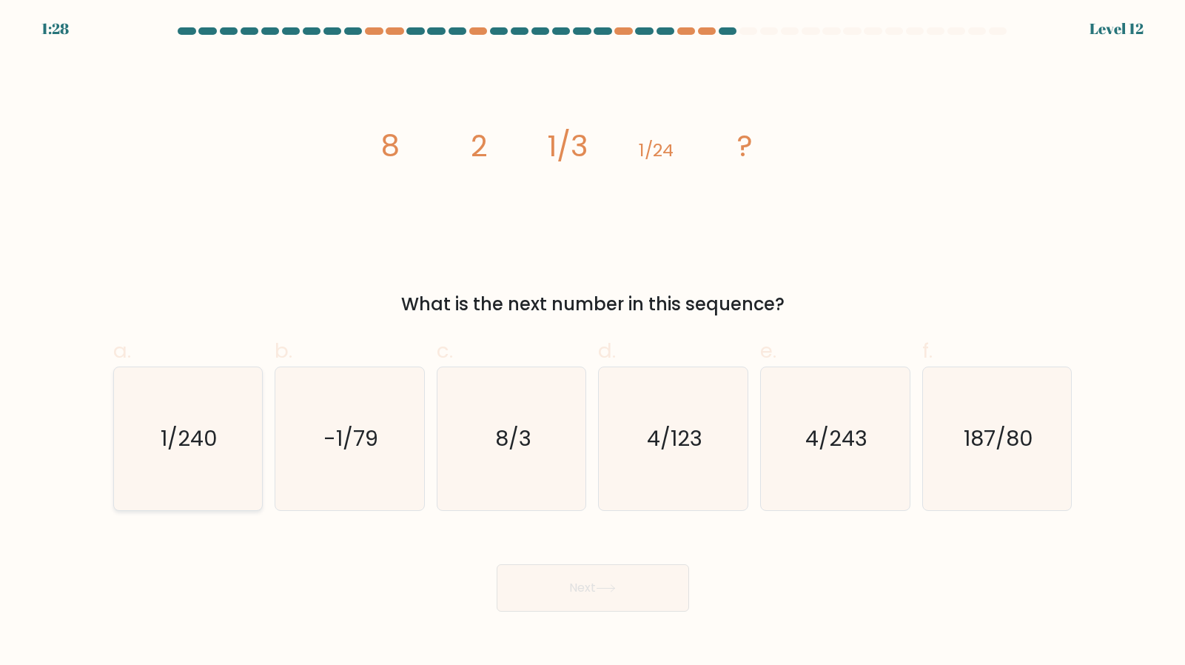
click at [154, 450] on icon "1/240" at bounding box center [187, 438] width 143 height 143
click at [593, 342] on input "a. 1/240" at bounding box center [593, 337] width 1 height 10
radio input "true"
click at [558, 564] on button "Next" at bounding box center [593, 587] width 192 height 47
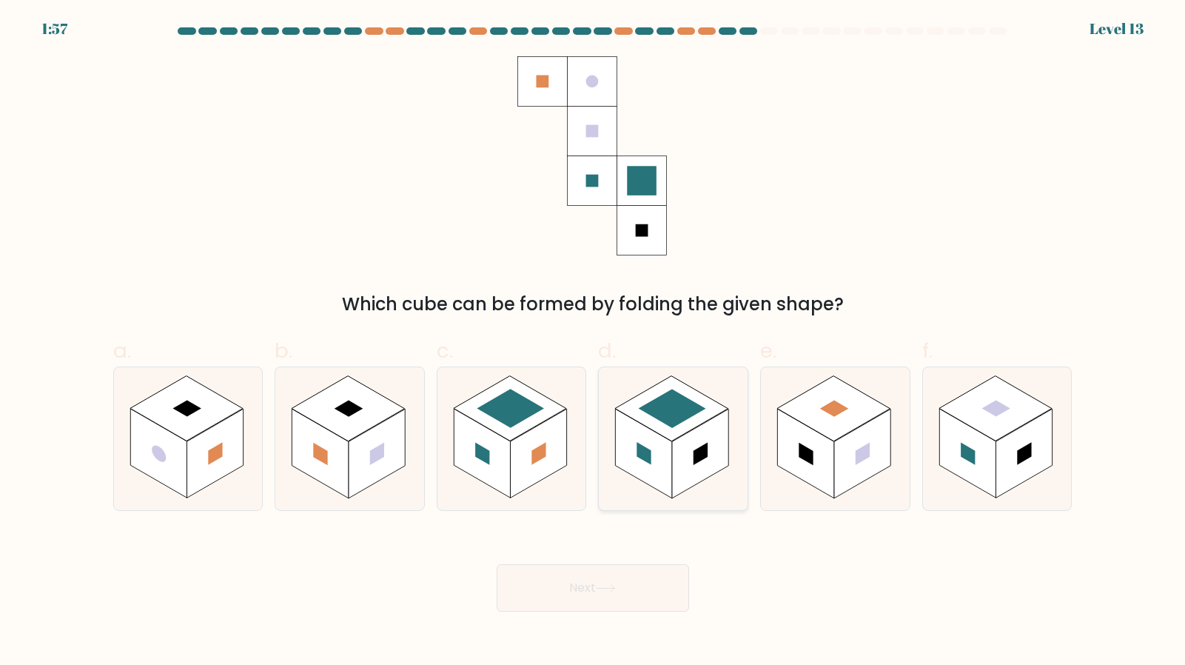
click at [713, 427] on rect at bounding box center [700, 454] width 56 height 90
click at [594, 342] on input "d." at bounding box center [593, 337] width 1 height 10
radio input "true"
click at [676, 564] on button "Next" at bounding box center [593, 587] width 192 height 47
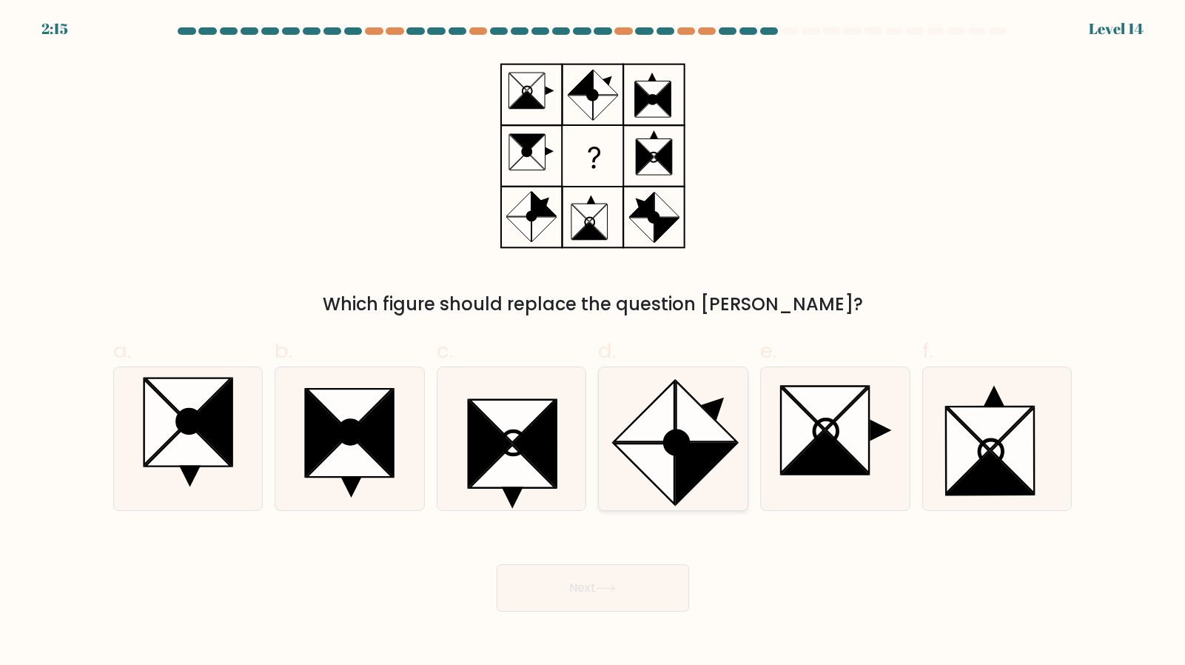
click at [716, 371] on icon at bounding box center [673, 438] width 143 height 143
click at [594, 342] on input "d." at bounding box center [593, 337] width 1 height 10
radio input "true"
click at [611, 564] on button "Next" at bounding box center [593, 587] width 192 height 47
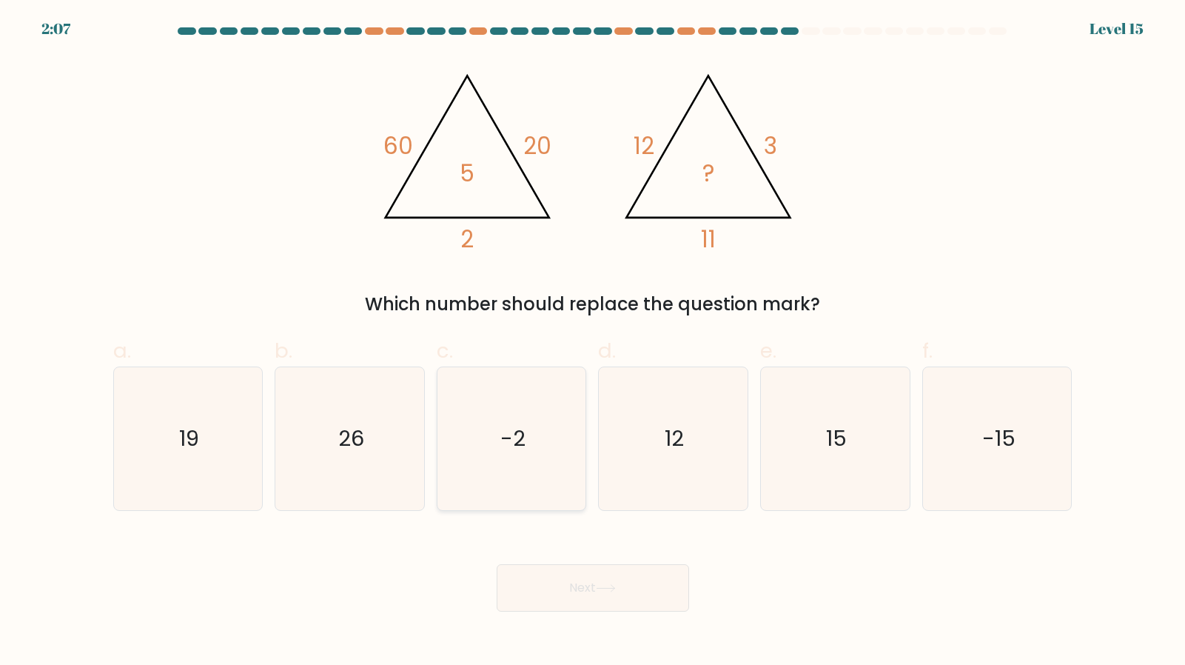
click at [520, 426] on text "-2" at bounding box center [512, 438] width 25 height 30
click at [593, 342] on input "c. -2" at bounding box center [593, 337] width 1 height 10
radio input "true"
click at [529, 564] on button "Next" at bounding box center [593, 587] width 192 height 47
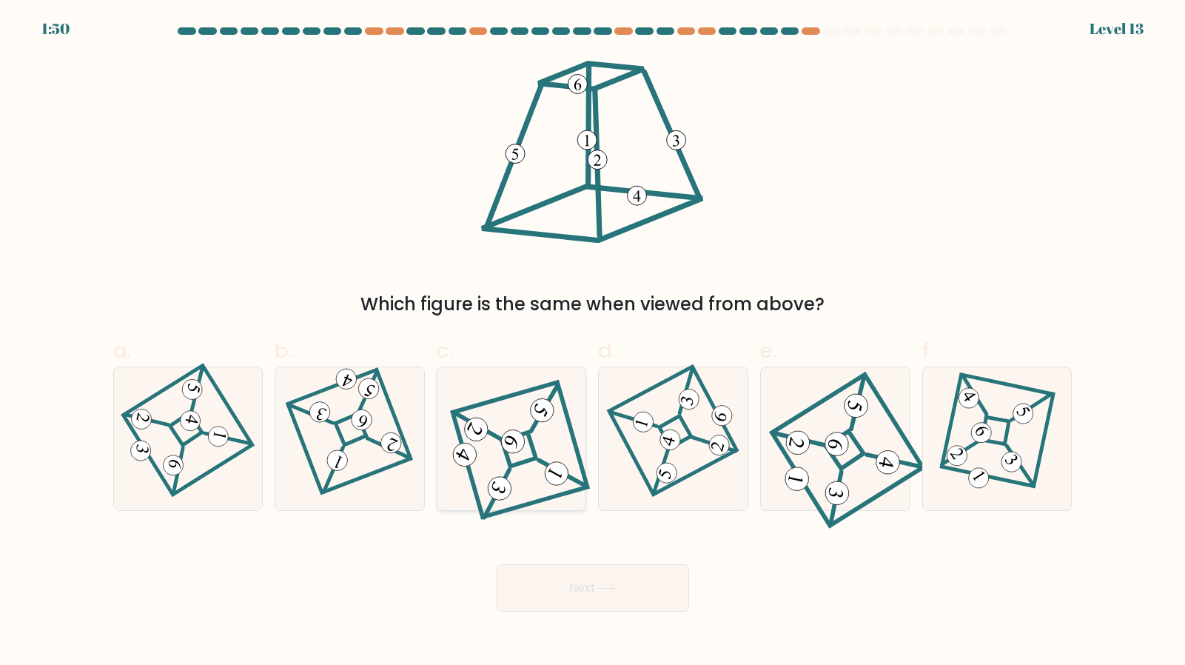
click at [510, 472] on 845 at bounding box center [500, 488] width 32 height 32
click at [593, 342] on input "c." at bounding box center [593, 337] width 1 height 10
radio input "true"
click at [566, 564] on button "Next" at bounding box center [593, 587] width 192 height 47
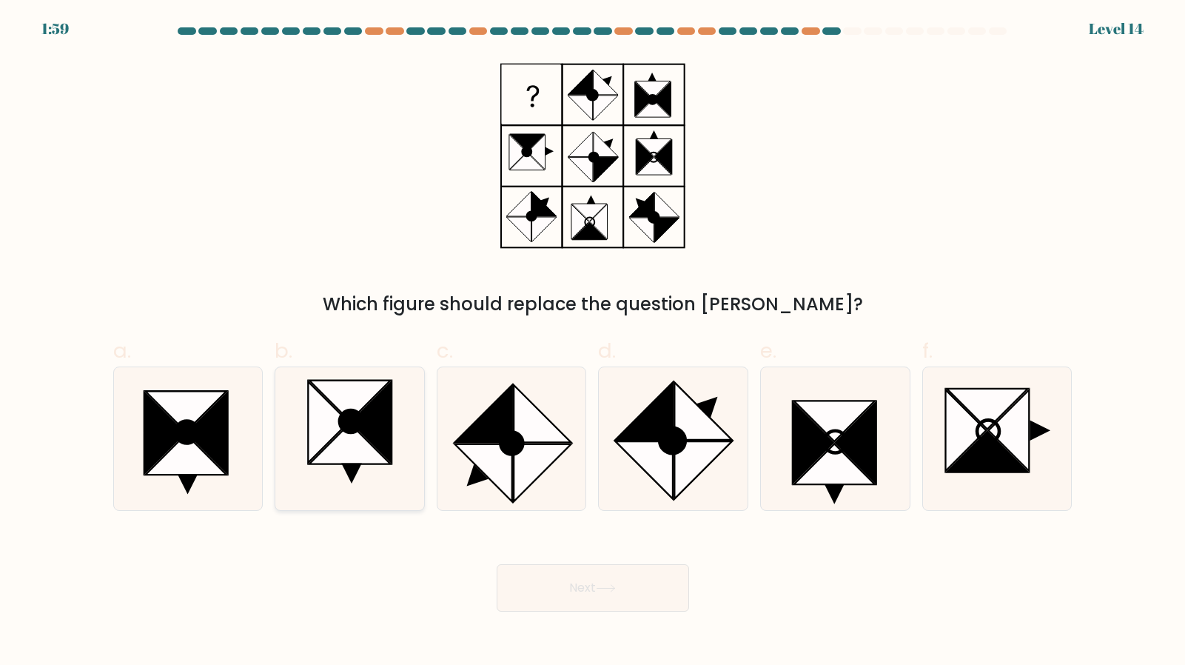
click at [383, 381] on icon at bounding box center [371, 421] width 41 height 81
click at [593, 342] on input "b." at bounding box center [593, 337] width 1 height 10
radio input "true"
click at [991, 401] on icon at bounding box center [987, 408] width 81 height 41
click at [594, 342] on input "f." at bounding box center [593, 337] width 1 height 10
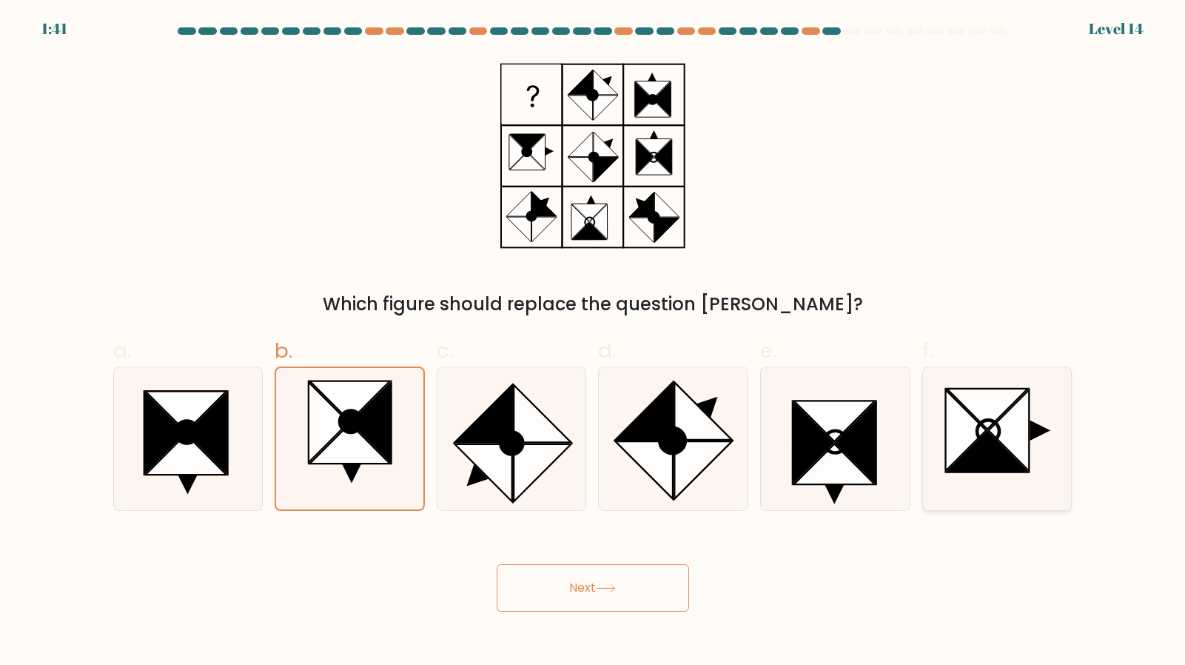
radio input "true"
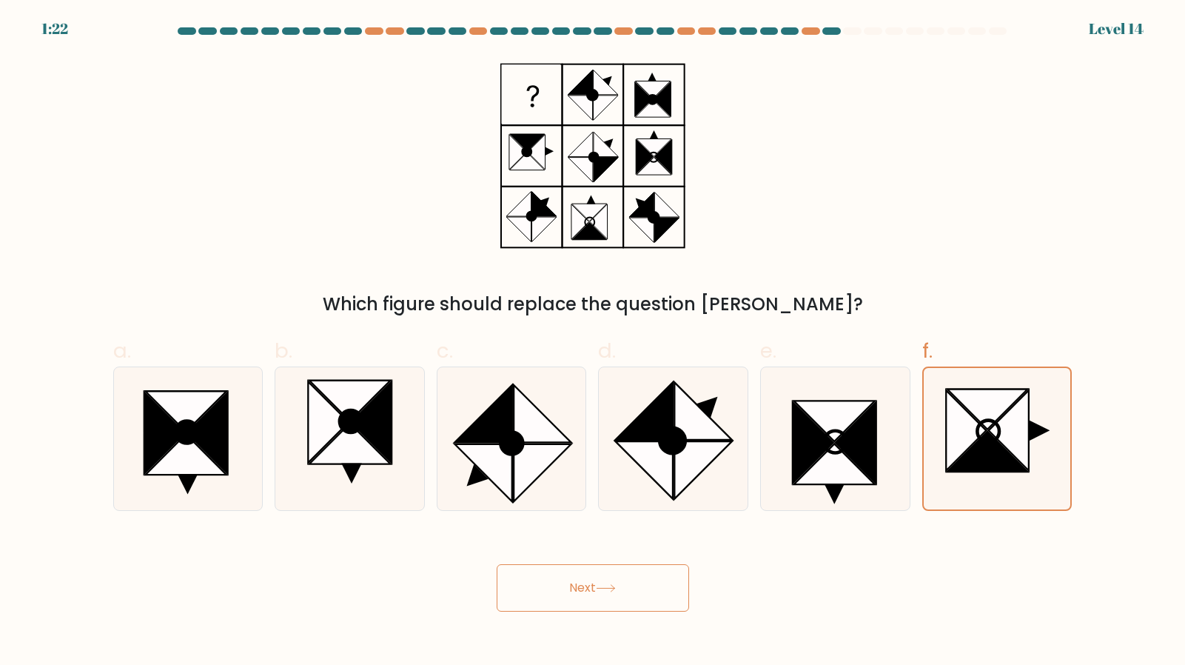
click at [668, 571] on button "Next" at bounding box center [593, 587] width 192 height 47
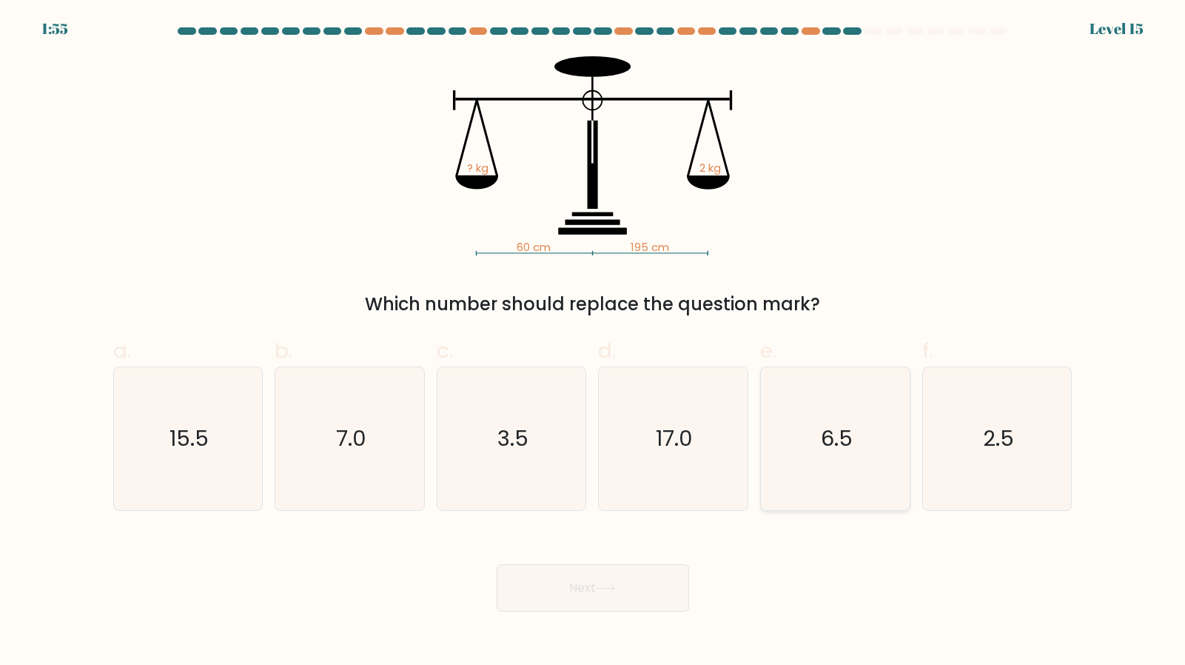
click at [810, 391] on icon "6.5" at bounding box center [835, 438] width 143 height 143
click at [594, 342] on input "e. 6.5" at bounding box center [593, 337] width 1 height 10
radio input "true"
click at [628, 564] on button "Next" at bounding box center [593, 587] width 192 height 47
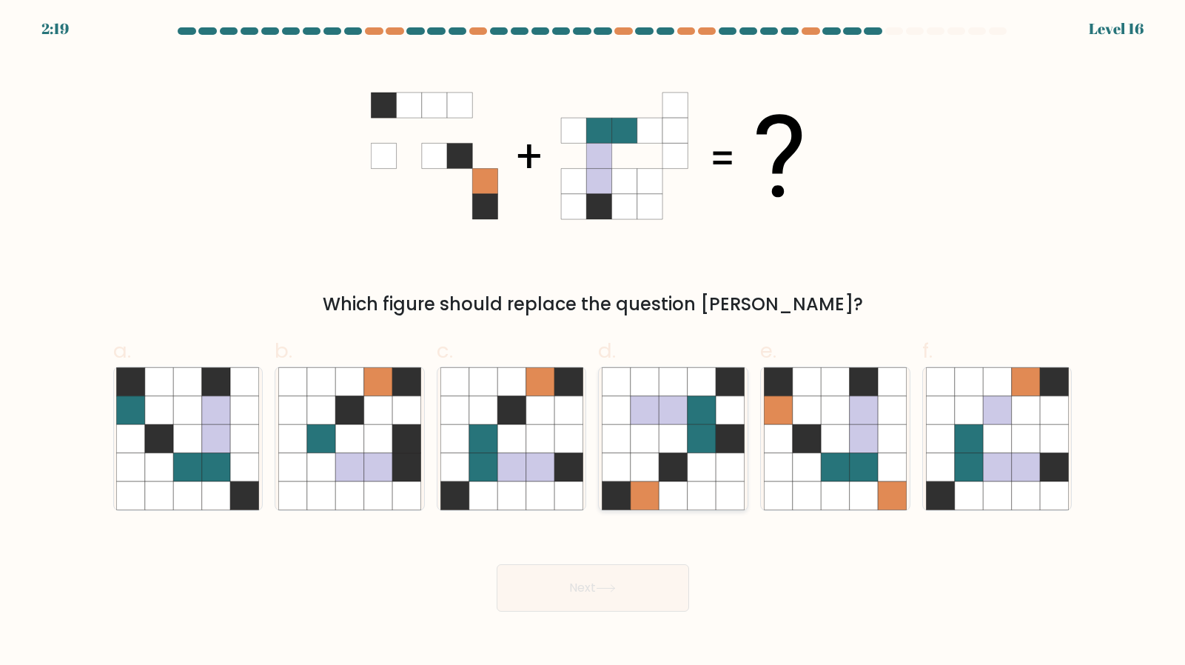
click at [694, 379] on icon at bounding box center [702, 381] width 28 height 28
click at [594, 342] on input "d." at bounding box center [593, 337] width 1 height 10
radio input "true"
click at [857, 463] on icon at bounding box center [864, 466] width 28 height 28
click at [594, 342] on input "e." at bounding box center [593, 337] width 1 height 10
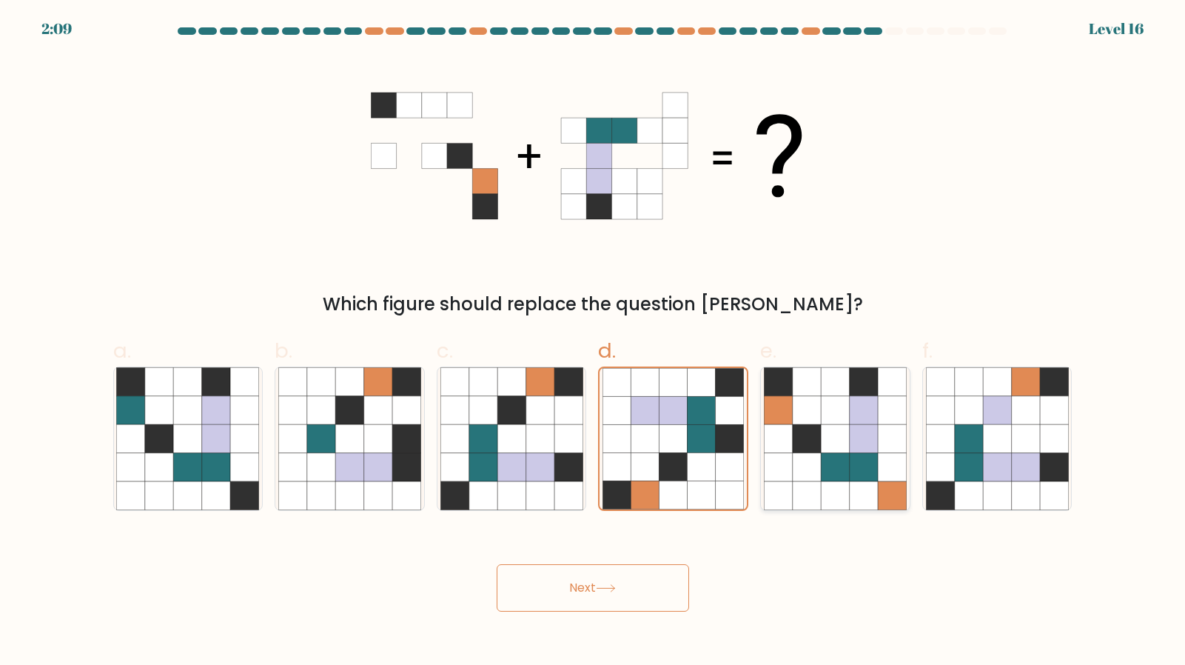
radio input "true"
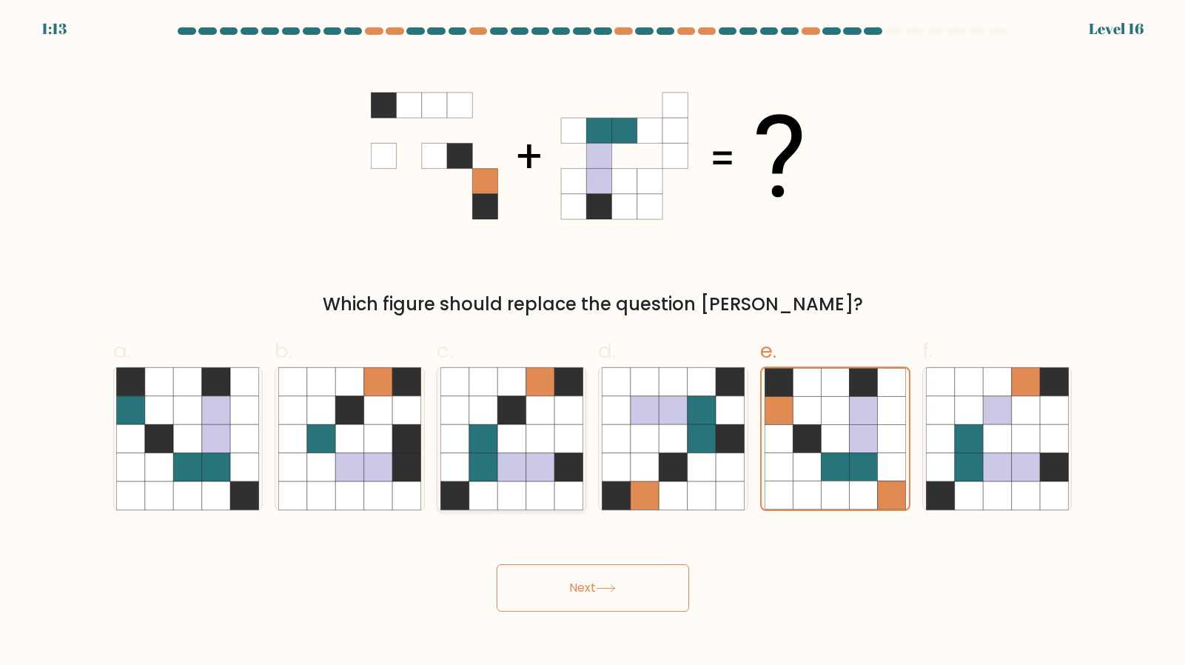
click at [530, 397] on icon at bounding box center [540, 410] width 28 height 28
click at [593, 342] on input "c." at bounding box center [593, 337] width 1 height 10
radio input "true"
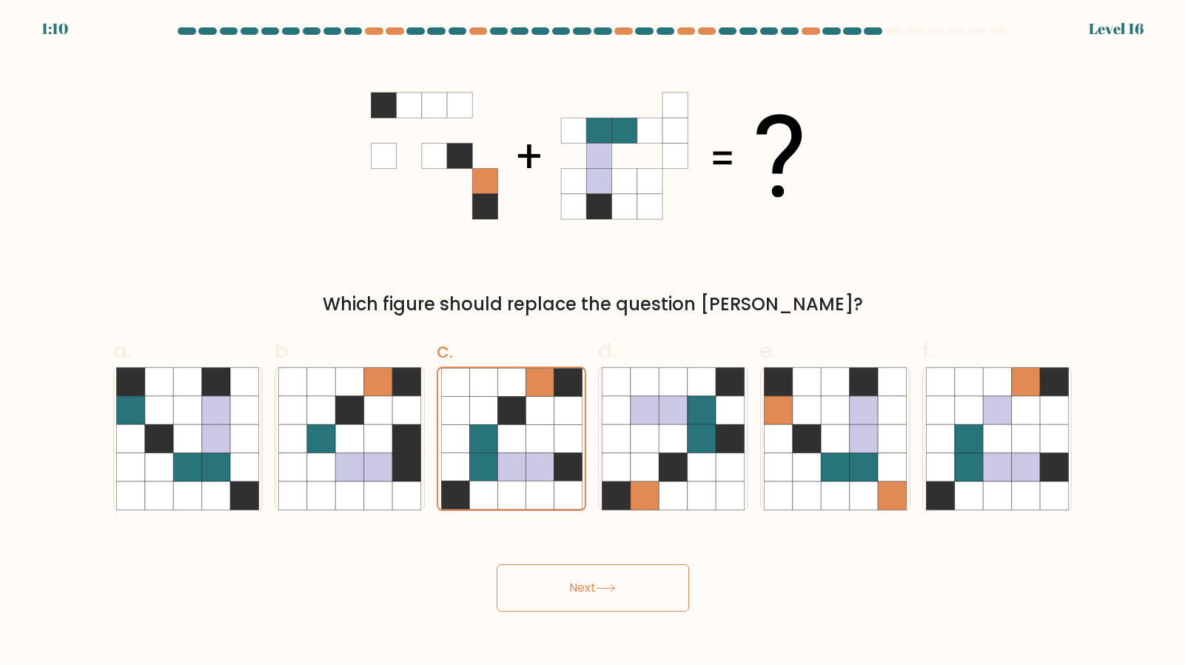
click at [583, 564] on button "Next" at bounding box center [593, 587] width 192 height 47
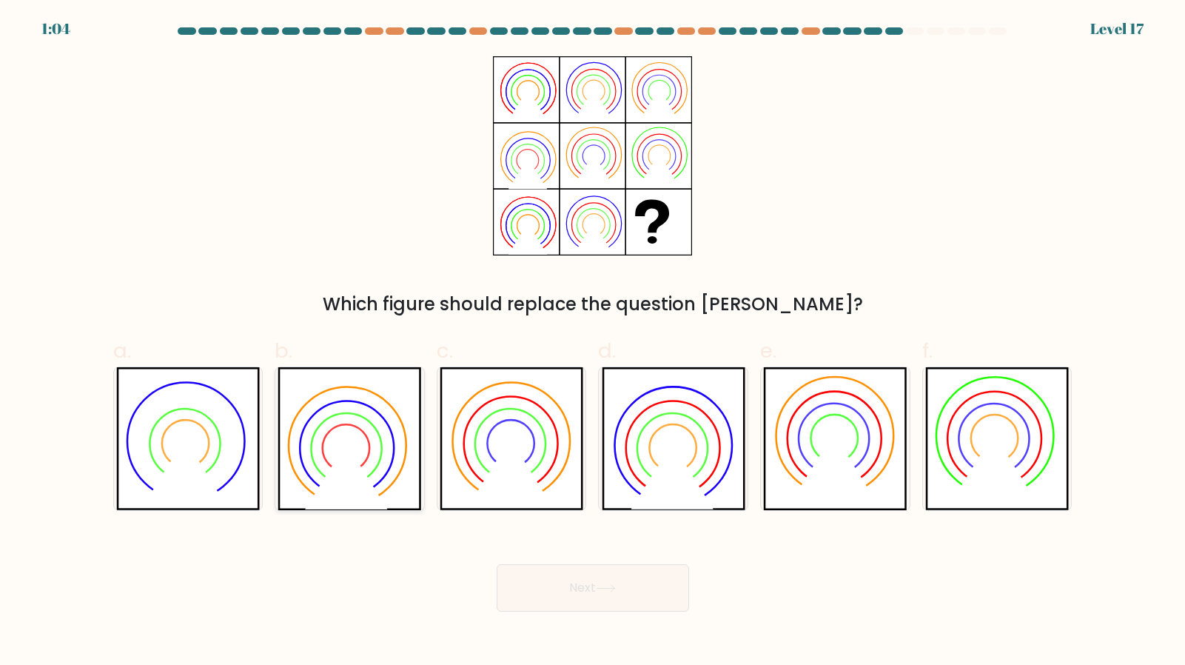
click at [372, 469] on icon at bounding box center [350, 438] width 144 height 143
click at [593, 342] on input "b." at bounding box center [593, 337] width 1 height 10
radio input "true"
click at [556, 564] on button "Next" at bounding box center [593, 587] width 192 height 47
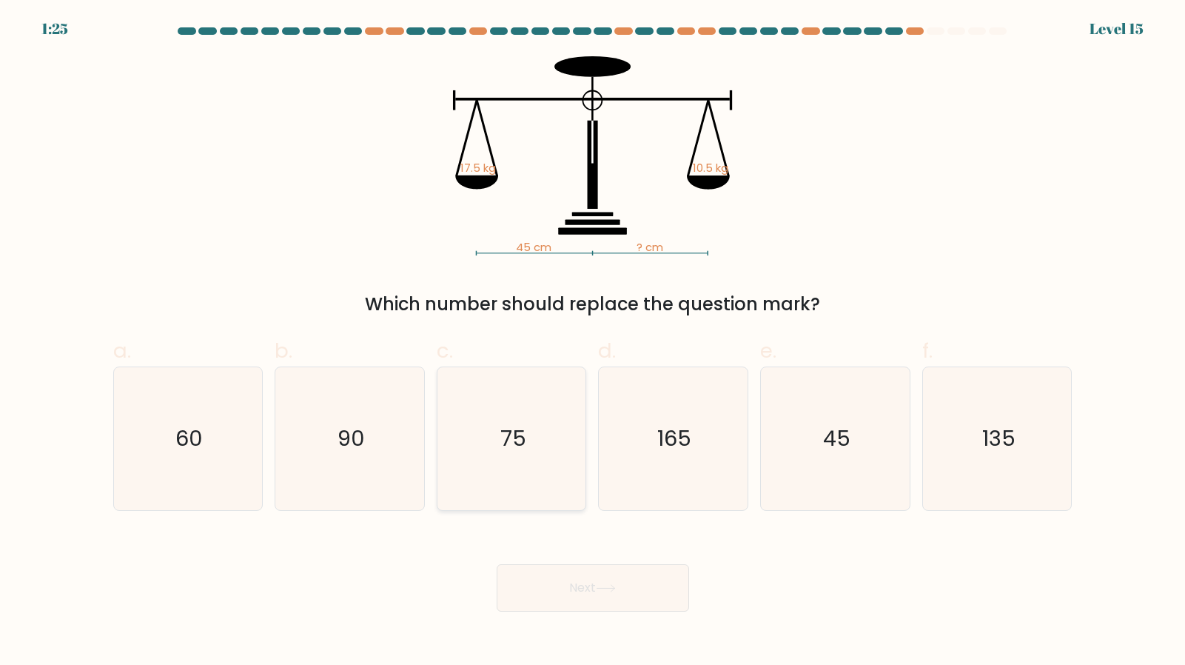
click at [537, 466] on icon "75" at bounding box center [511, 438] width 143 height 143
click at [593, 342] on input "c. 75" at bounding box center [593, 337] width 1 height 10
radio input "true"
click at [592, 566] on button "Next" at bounding box center [593, 587] width 192 height 47
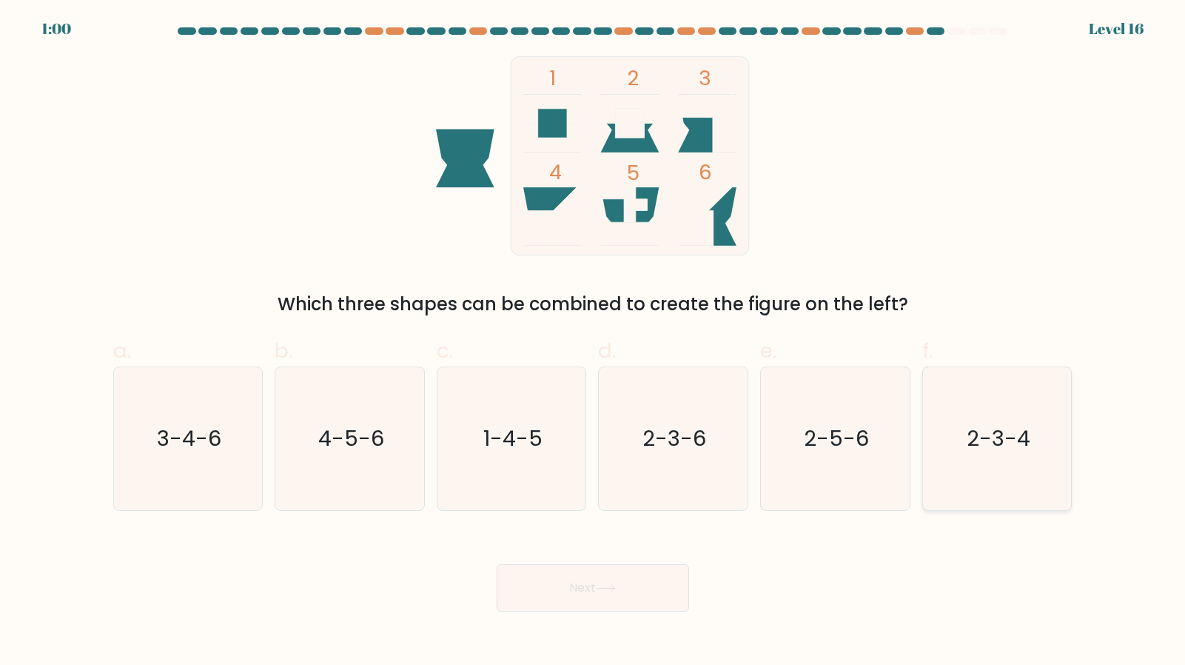
click at [1013, 375] on icon "2-3-4" at bounding box center [997, 438] width 143 height 143
click at [594, 342] on input "f. 2-3-4" at bounding box center [593, 337] width 1 height 10
radio input "true"
click at [594, 564] on button "Next" at bounding box center [593, 587] width 192 height 47
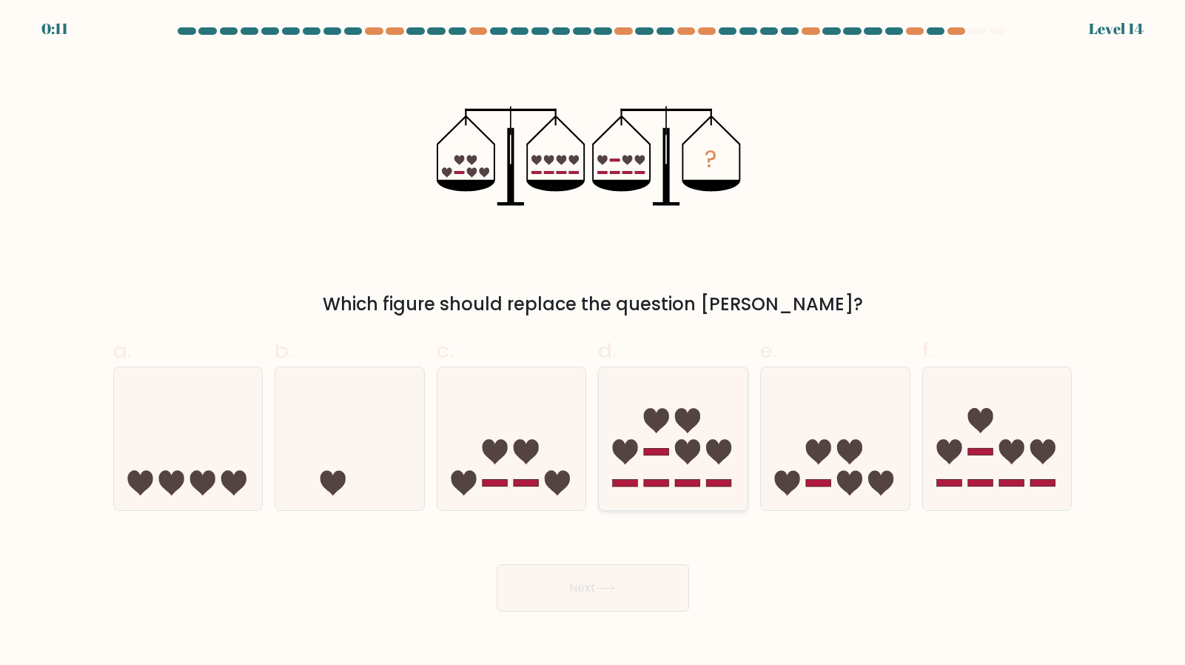
click at [629, 480] on rect at bounding box center [625, 483] width 25 height 7
click at [594, 342] on input "d." at bounding box center [593, 337] width 1 height 10
radio input "true"
click at [629, 564] on button "Next" at bounding box center [593, 587] width 192 height 47
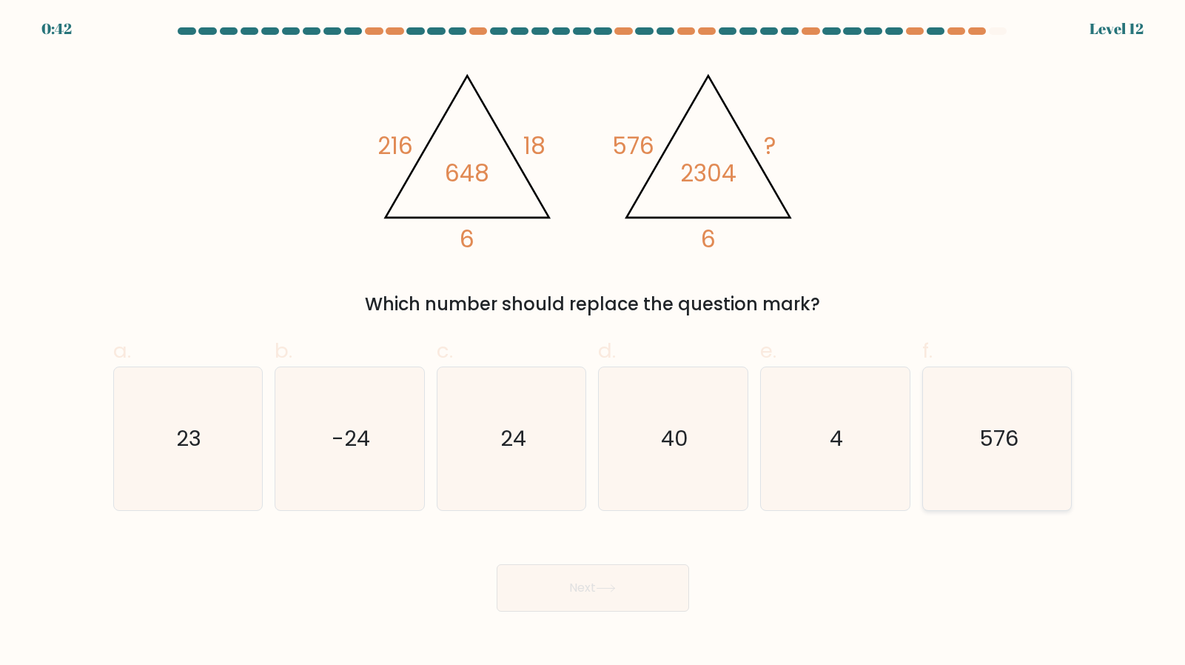
click at [1002, 423] on text "576" at bounding box center [998, 438] width 39 height 30
click at [594, 342] on input "f. 576" at bounding box center [593, 337] width 1 height 10
radio input "true"
click at [619, 577] on button "Next" at bounding box center [593, 587] width 192 height 47
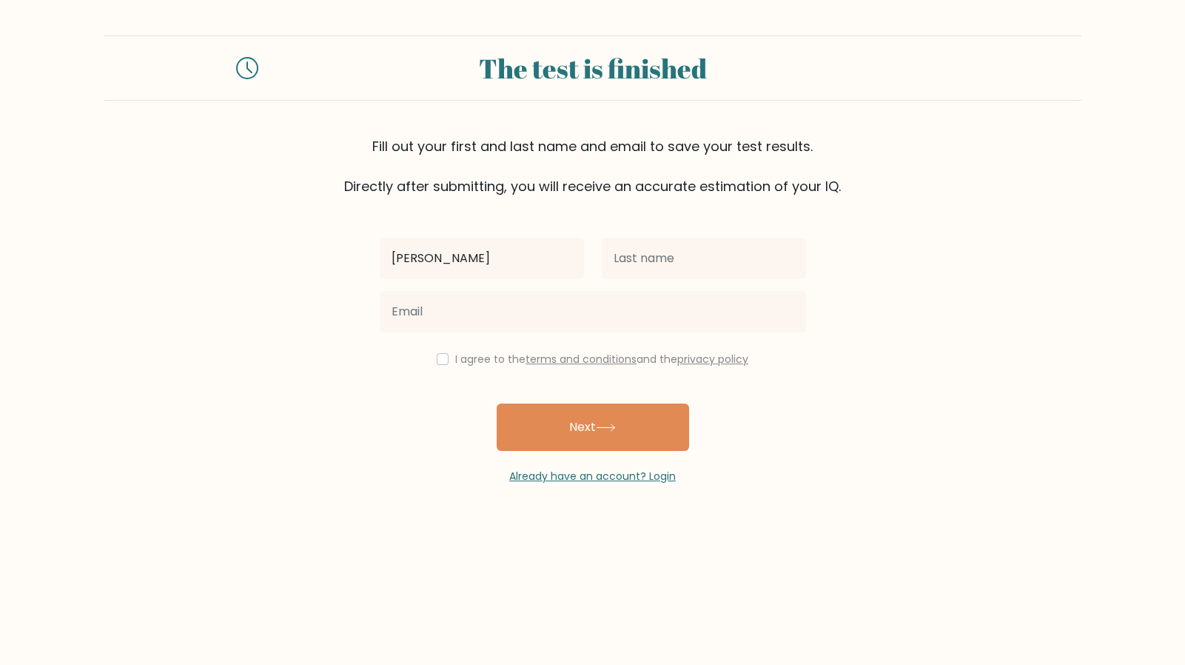
type input "george"
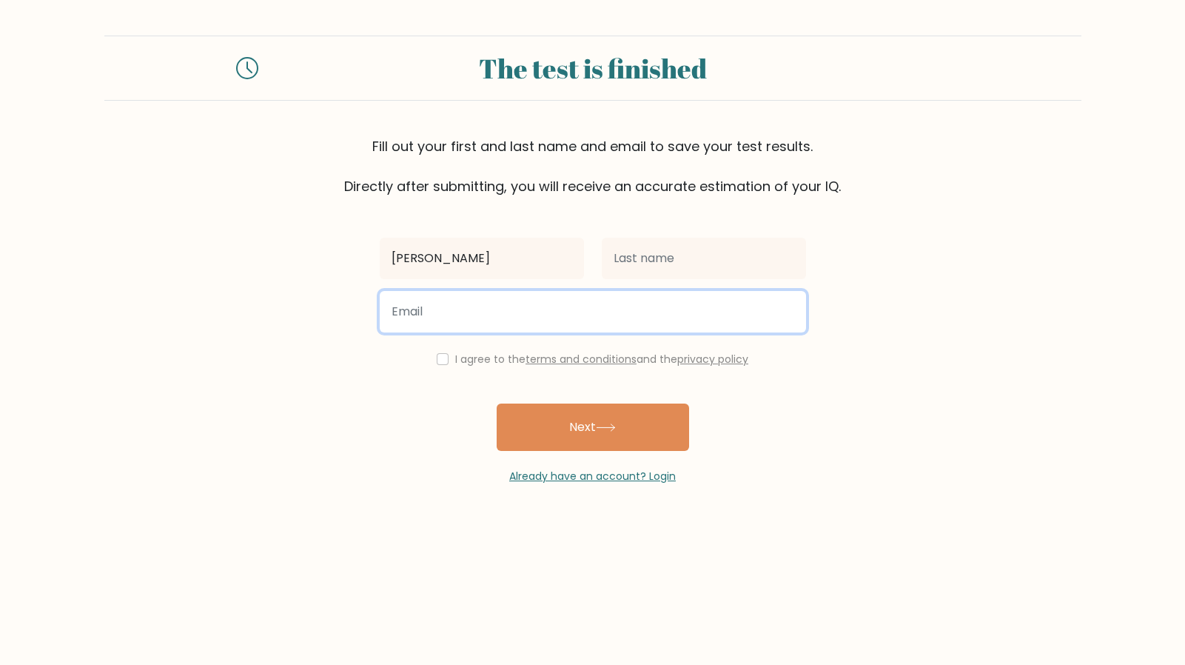
click at [491, 291] on input "email" at bounding box center [593, 311] width 426 height 41
type input "lempsisgeorge@gmail.com"
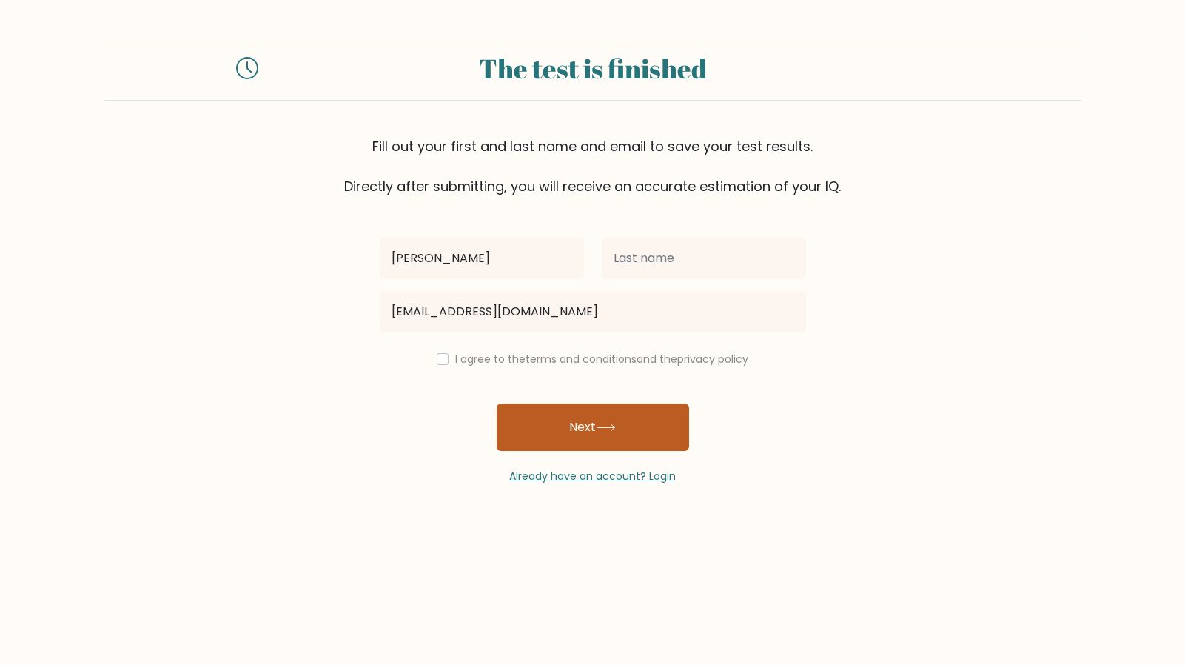
click at [560, 403] on button "Next" at bounding box center [593, 426] width 192 height 47
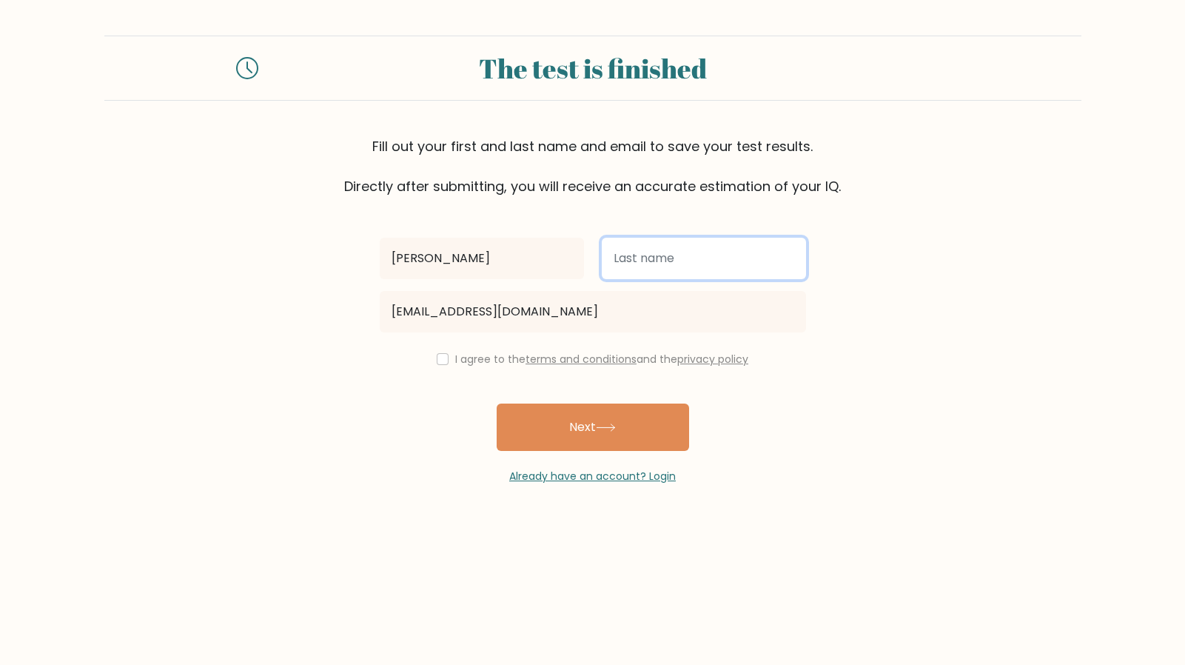
click at [673, 238] on input "text" at bounding box center [704, 258] width 204 height 41
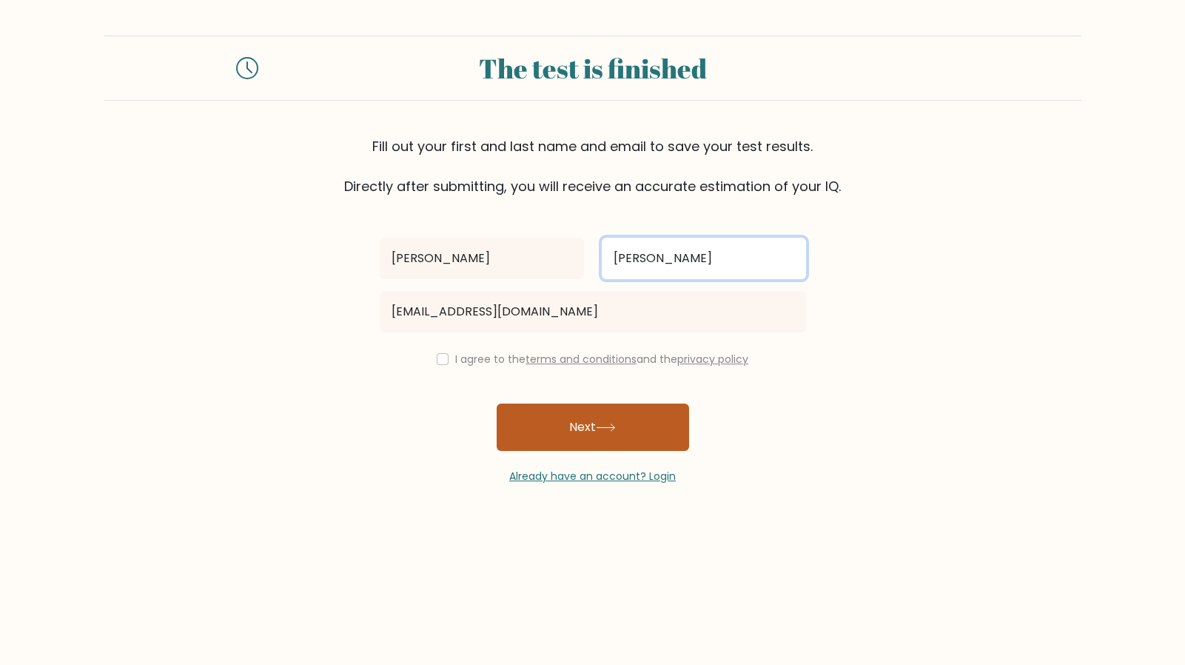
type input "[PERSON_NAME]"
click at [626, 403] on button "Next" at bounding box center [593, 426] width 192 height 47
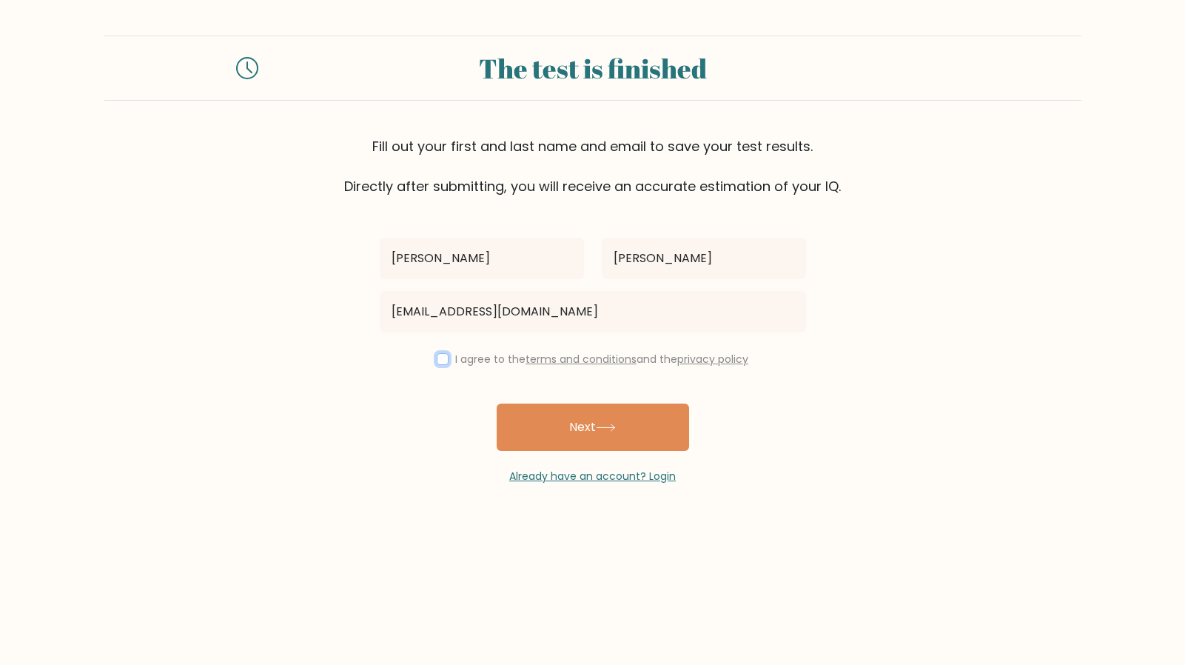
click at [449, 353] on input "checkbox" at bounding box center [443, 359] width 12 height 12
checkbox input "true"
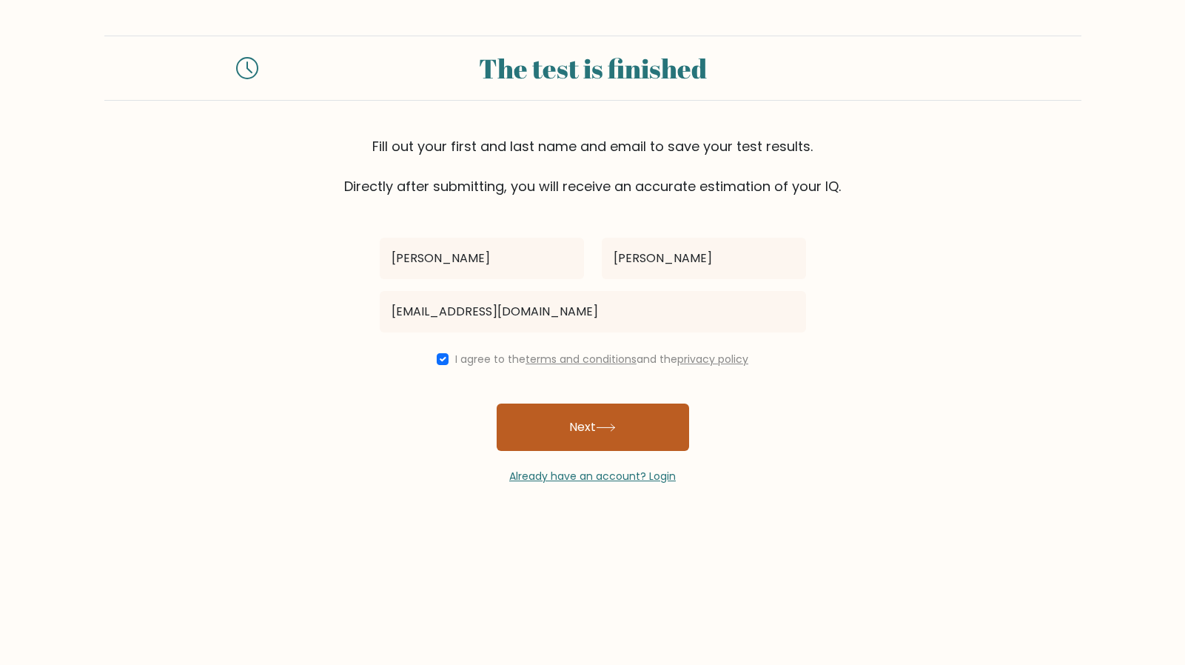
click at [562, 403] on button "Next" at bounding box center [593, 426] width 192 height 47
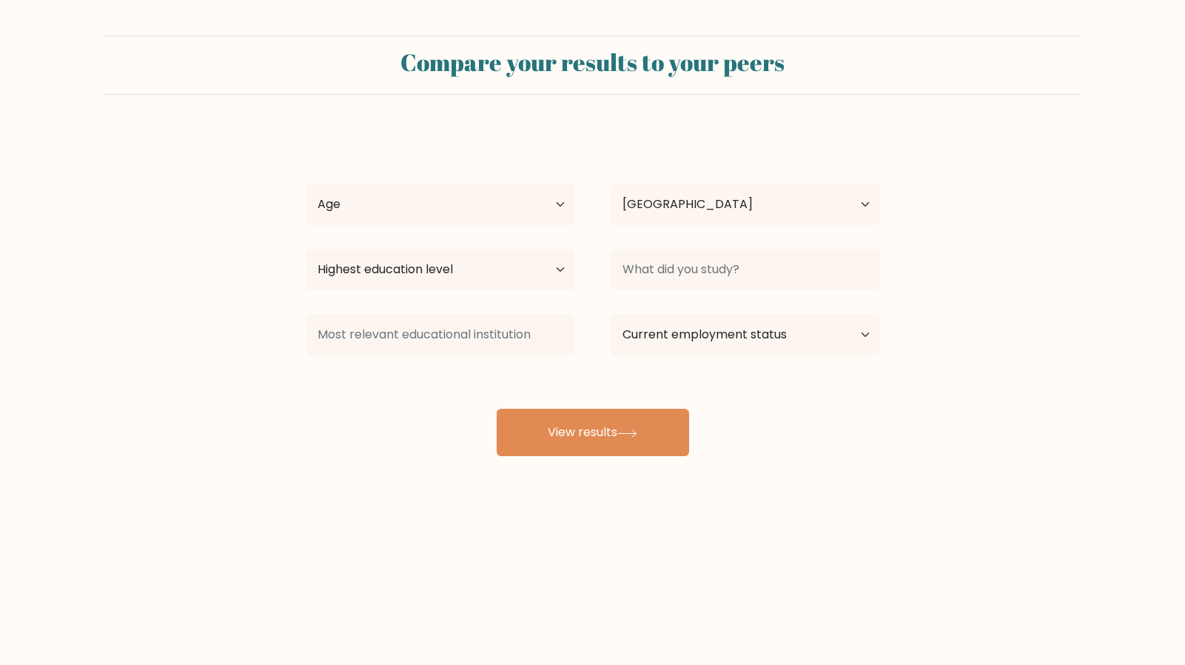
select select "GR"
click at [456, 184] on select "Age Under [DEMOGRAPHIC_DATA] [DEMOGRAPHIC_DATA] [DEMOGRAPHIC_DATA] [DEMOGRAPHIC…" at bounding box center [440, 204] width 269 height 41
select select "18_24"
click at [306, 184] on select "Age Under [DEMOGRAPHIC_DATA] [DEMOGRAPHIC_DATA] [DEMOGRAPHIC_DATA] [DEMOGRAPHIC…" at bounding box center [440, 204] width 269 height 41
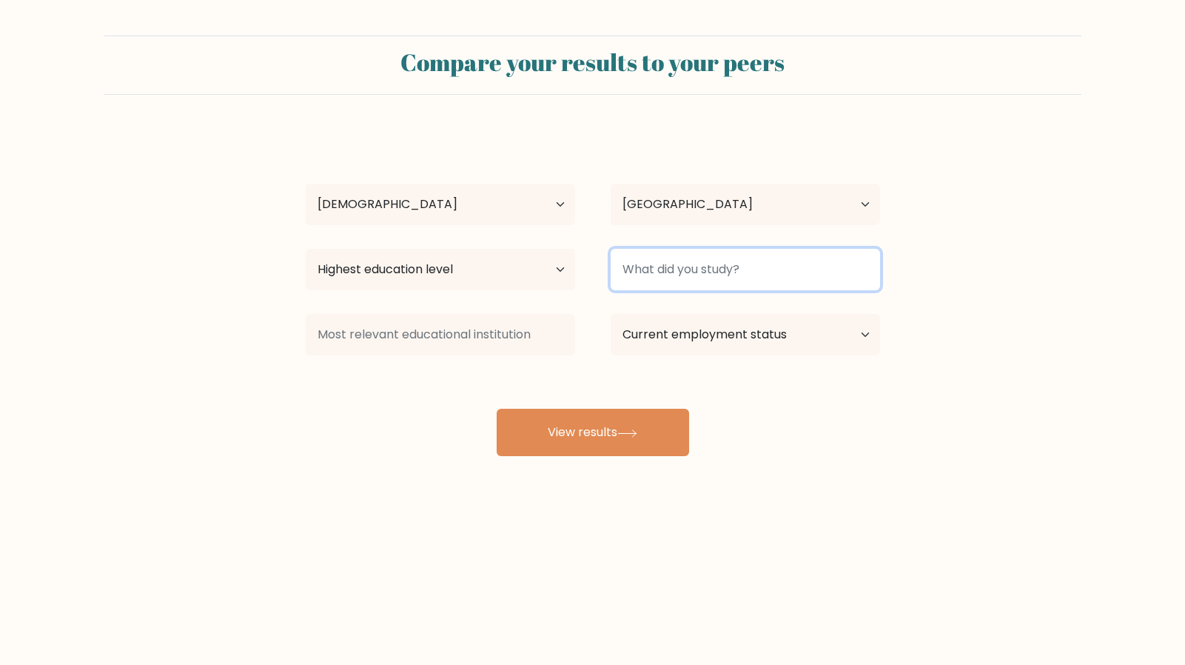
click at [669, 249] on input at bounding box center [745, 269] width 269 height 41
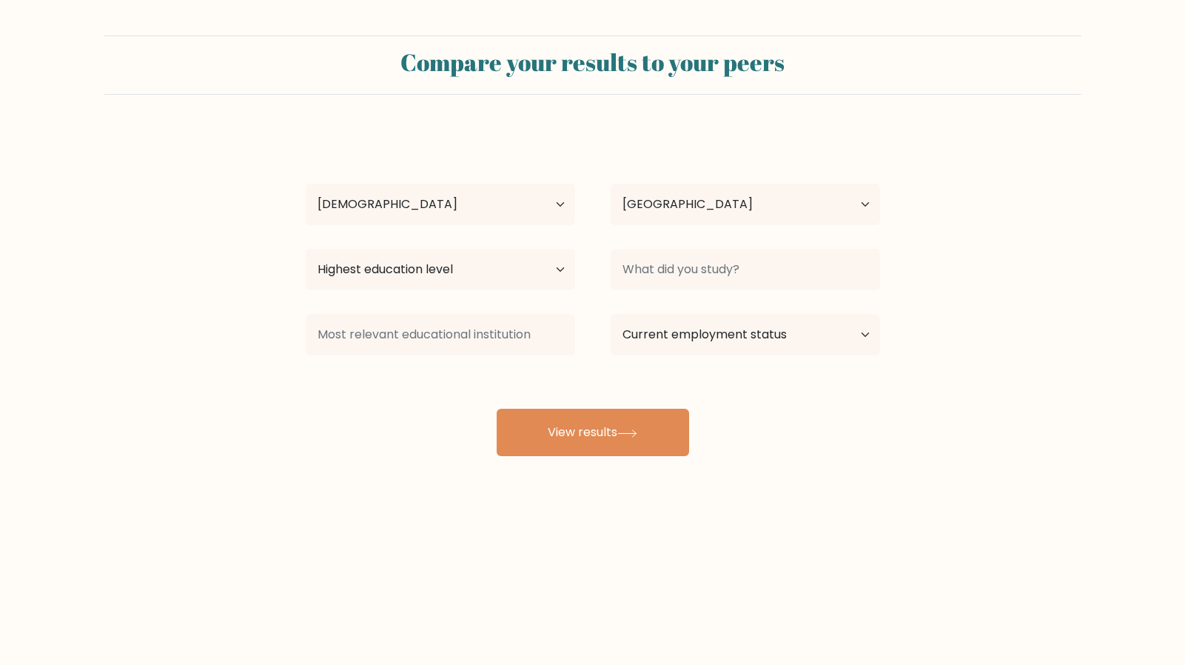
click at [692, 296] on div "[PERSON_NAME] Age Under [DEMOGRAPHIC_DATA] [DEMOGRAPHIC_DATA] [DEMOGRAPHIC_DATA…" at bounding box center [593, 293] width 592 height 326
click at [715, 314] on select "Current employment status Employed Student Retired Other / prefer not to answer" at bounding box center [745, 334] width 269 height 41
select select "student"
click at [611, 314] on select "Current employment status Employed Student Retired Other / prefer not to answer" at bounding box center [745, 334] width 269 height 41
click at [484, 249] on select "Highest education level No schooling Primary Lower Secondary Upper Secondary Oc…" at bounding box center [440, 269] width 269 height 41
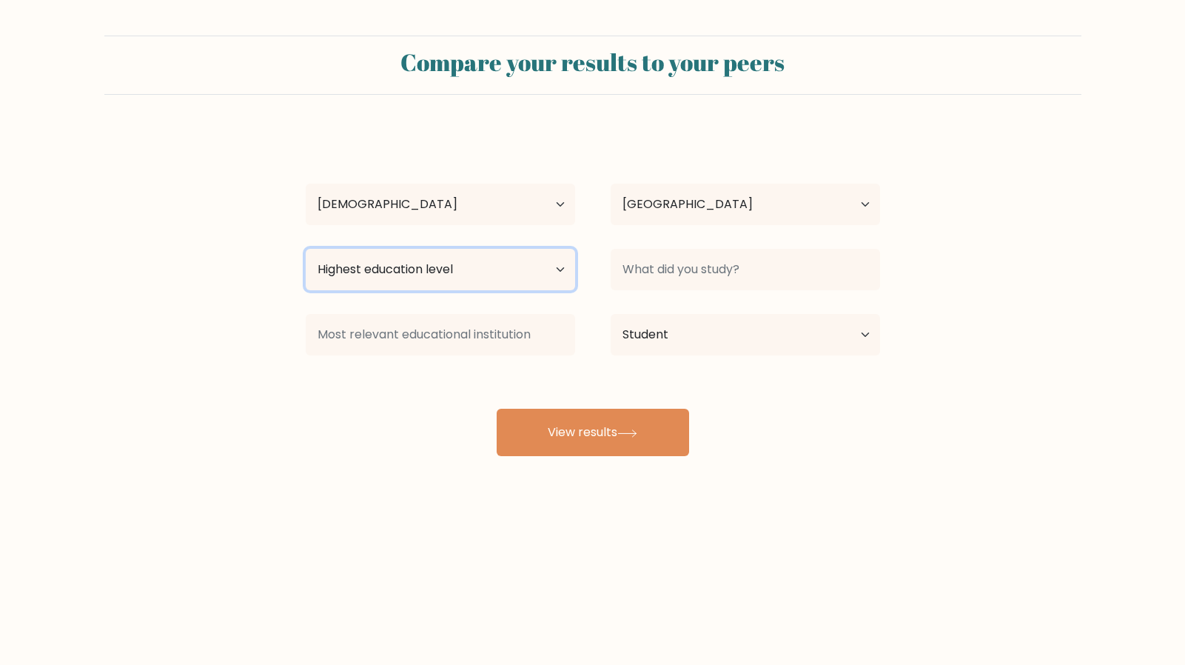
select select "bachelors_degree"
click at [306, 249] on select "Highest education level No schooling Primary Lower Secondary Upper Secondary Oc…" at bounding box center [440, 269] width 269 height 41
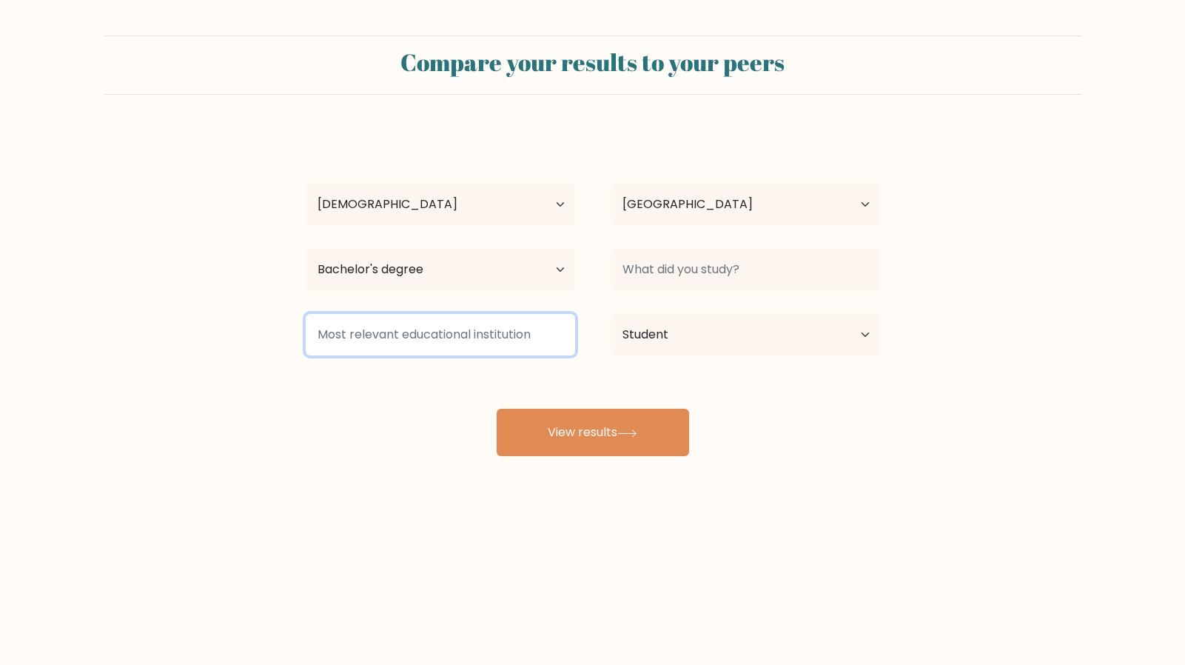
click at [411, 314] on input at bounding box center [440, 334] width 269 height 41
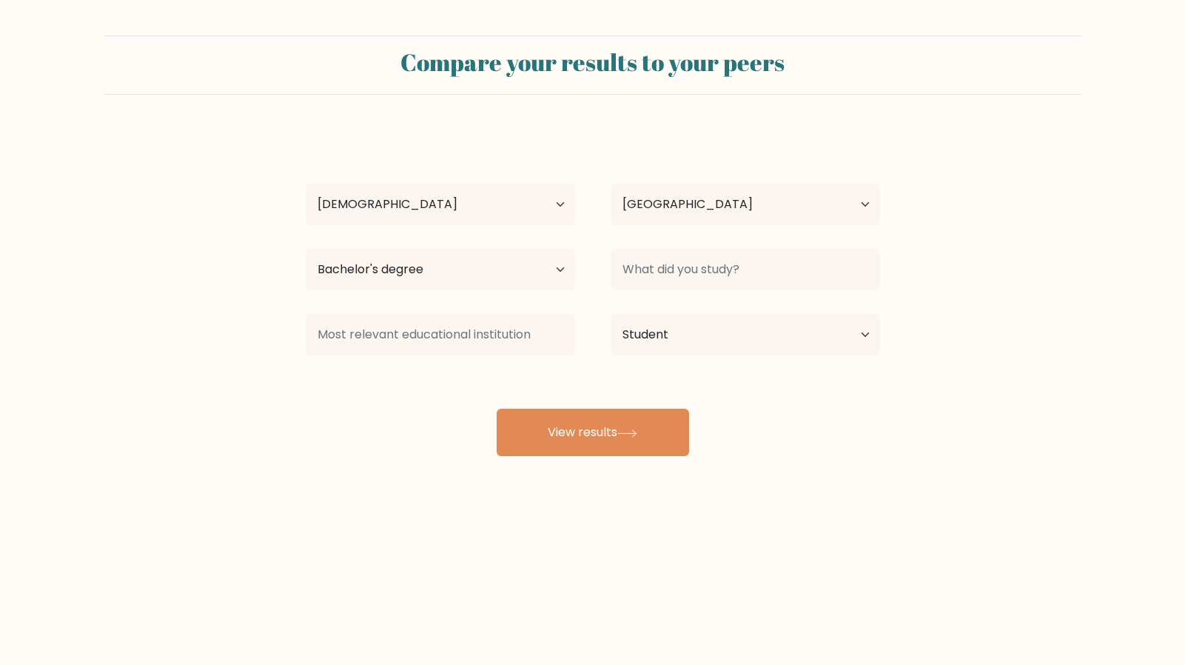
click at [435, 312] on div "[PERSON_NAME] Age Under [DEMOGRAPHIC_DATA] [DEMOGRAPHIC_DATA] [DEMOGRAPHIC_DATA…" at bounding box center [593, 293] width 592 height 326
click at [560, 409] on button "View results" at bounding box center [593, 432] width 192 height 47
click at [742, 300] on div "[PERSON_NAME] Age Under [DEMOGRAPHIC_DATA] [DEMOGRAPHIC_DATA] [DEMOGRAPHIC_DATA…" at bounding box center [593, 293] width 592 height 326
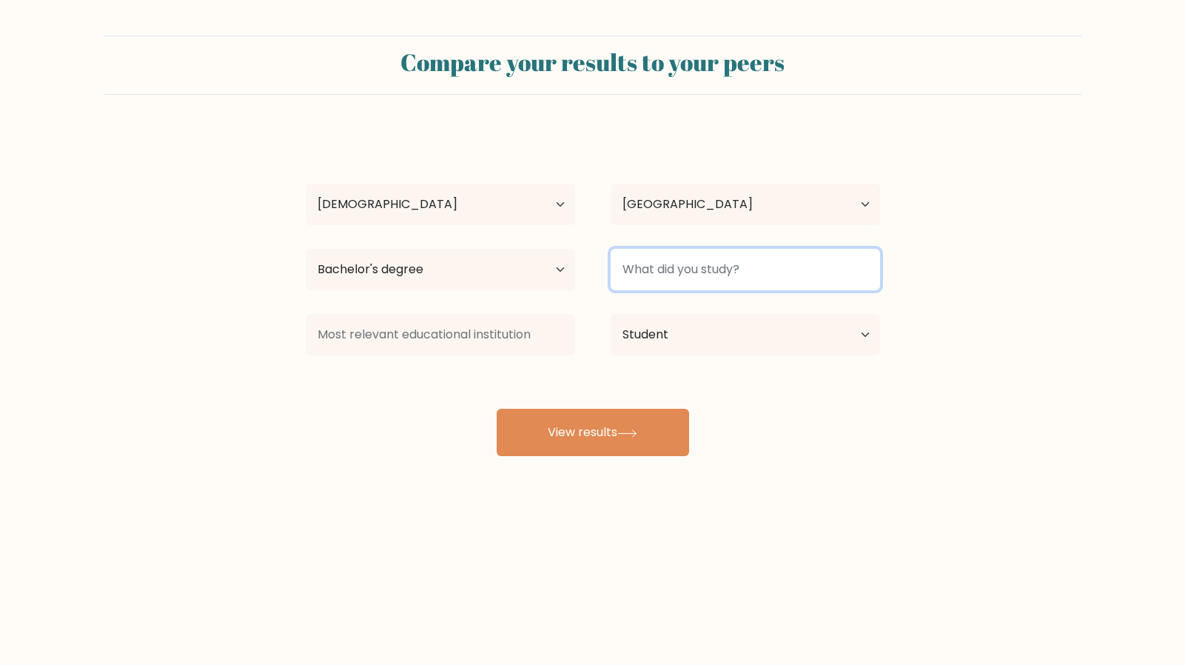
click at [717, 249] on input at bounding box center [745, 269] width 269 height 41
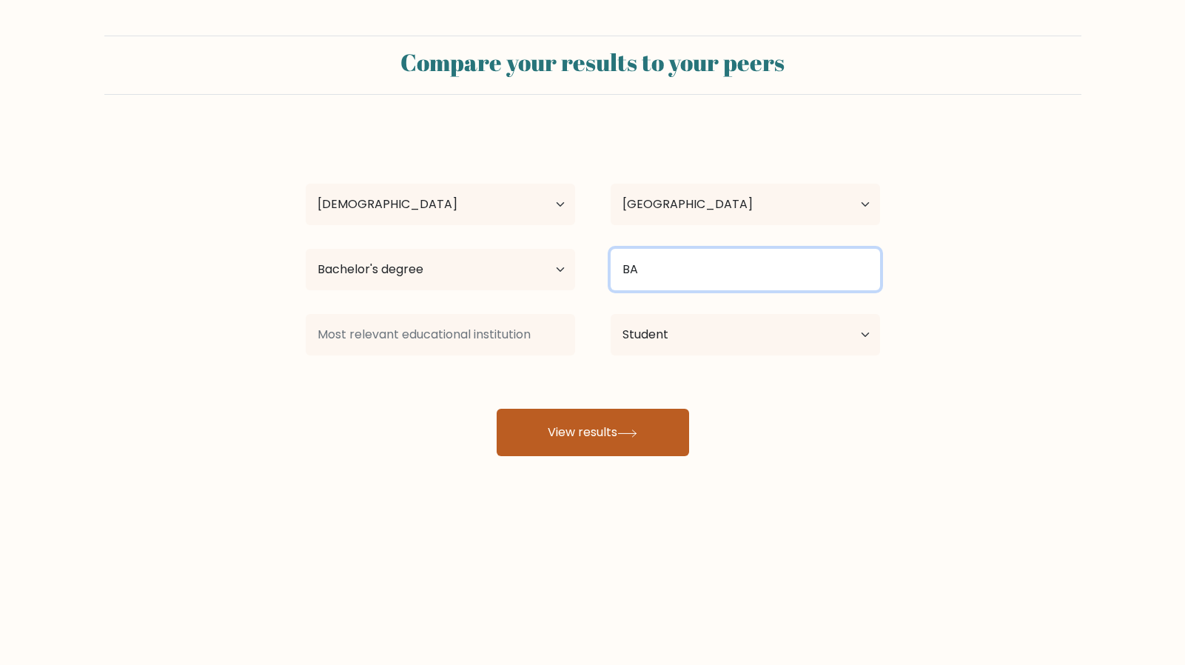
type input "BA"
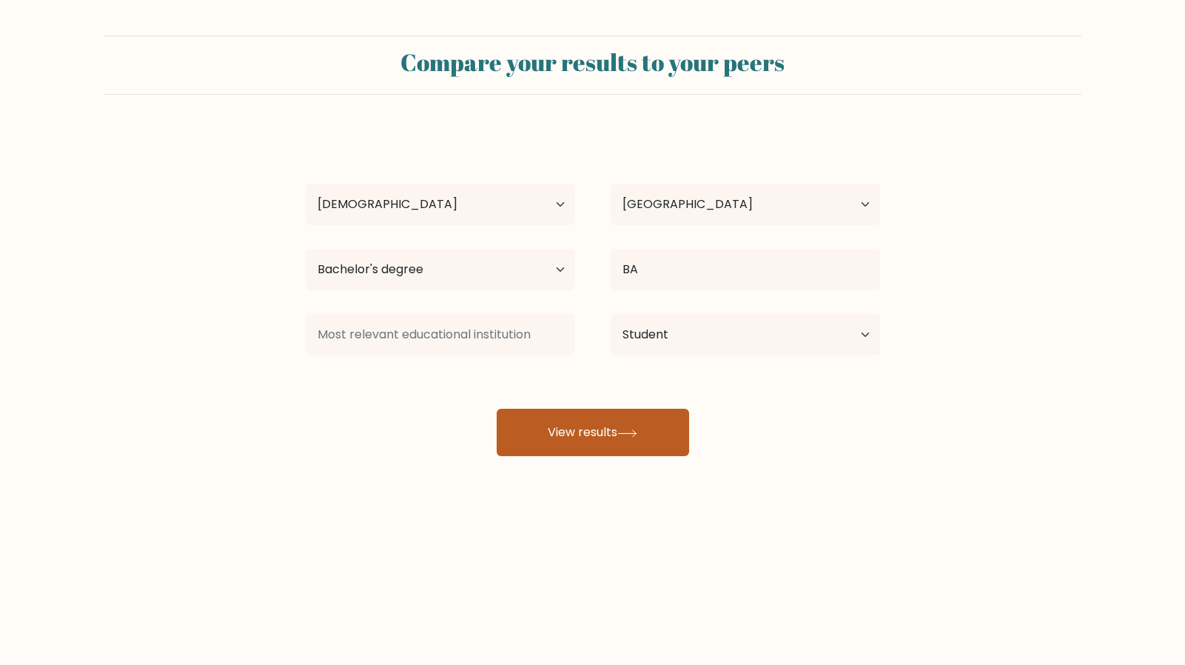
click at [641, 409] on button "View results" at bounding box center [593, 432] width 192 height 47
click at [374, 354] on div "Compare your results to your peers [PERSON_NAME] Age Under [DEMOGRAPHIC_DATA] […" at bounding box center [592, 280] width 1185 height 561
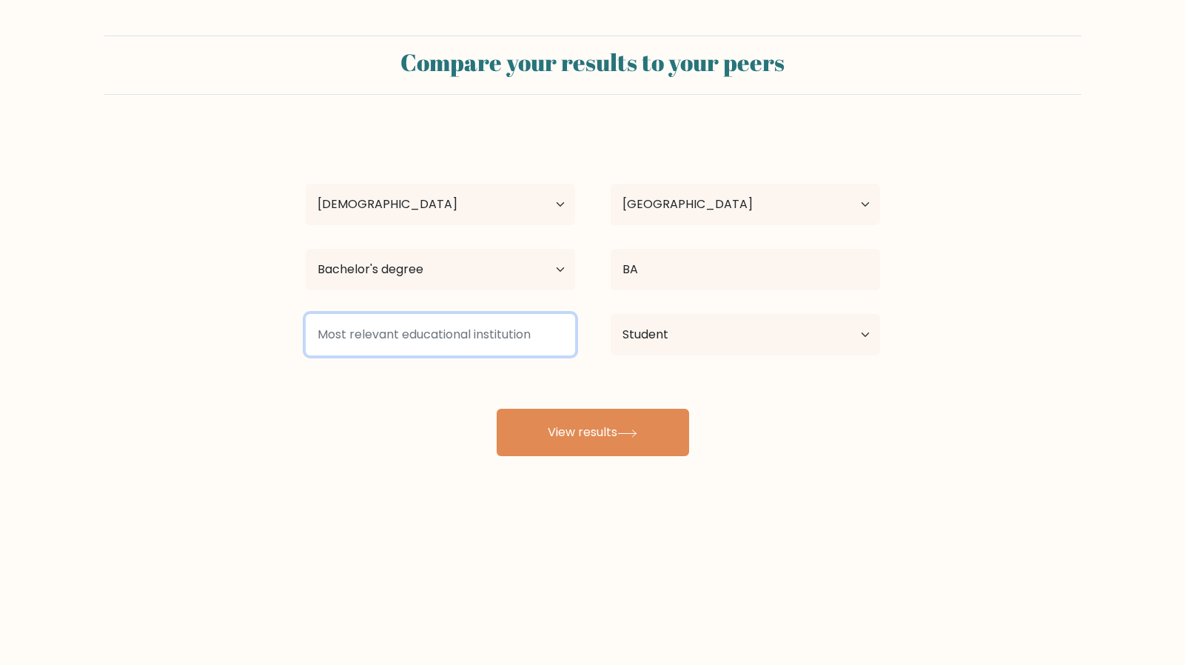
click at [415, 314] on input at bounding box center [440, 334] width 269 height 41
type input "[GEOGRAPHIC_DATA]"
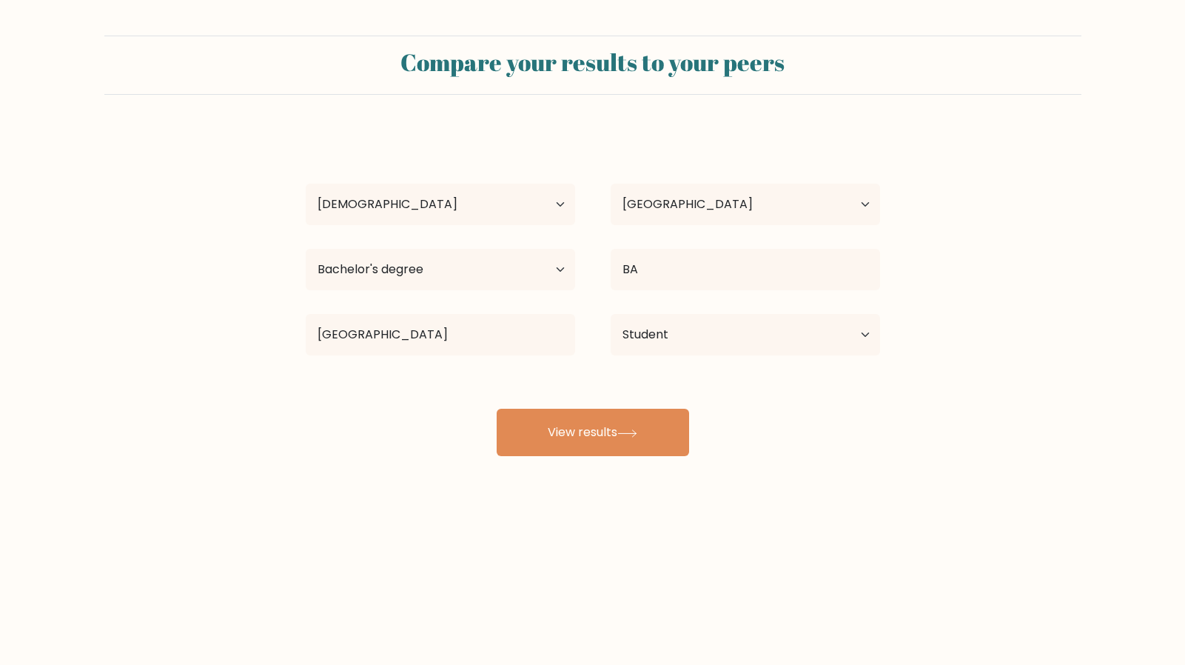
click at [374, 419] on div "Compare your results to your peers [PERSON_NAME] Age Under [DEMOGRAPHIC_DATA] […" at bounding box center [592, 280] width 1185 height 561
click at [612, 355] on div "Compare your results to your peers george lemp Age Under 18 years old 18-24 yea…" at bounding box center [592, 280] width 1185 height 561
click at [617, 409] on button "View results" at bounding box center [593, 432] width 192 height 47
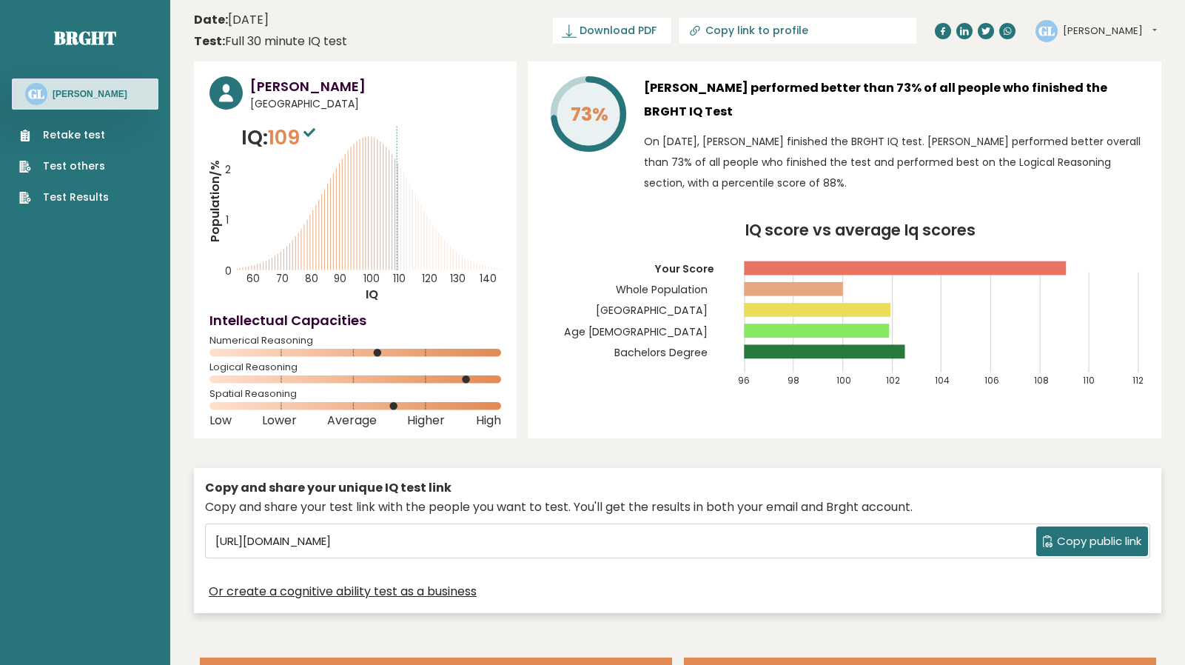
click at [824, 261] on rect at bounding box center [905, 268] width 322 height 14
click at [991, 261] on rect at bounding box center [905, 268] width 322 height 14
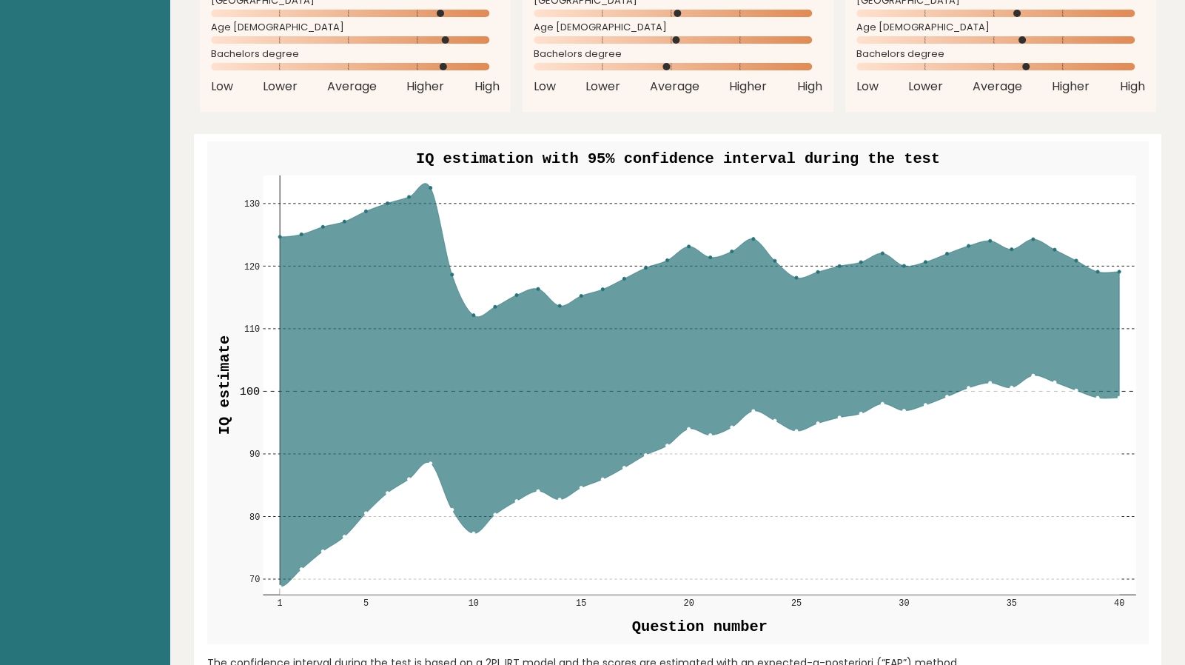
scroll to position [1085, 0]
